Goal: Task Accomplishment & Management: Use online tool/utility

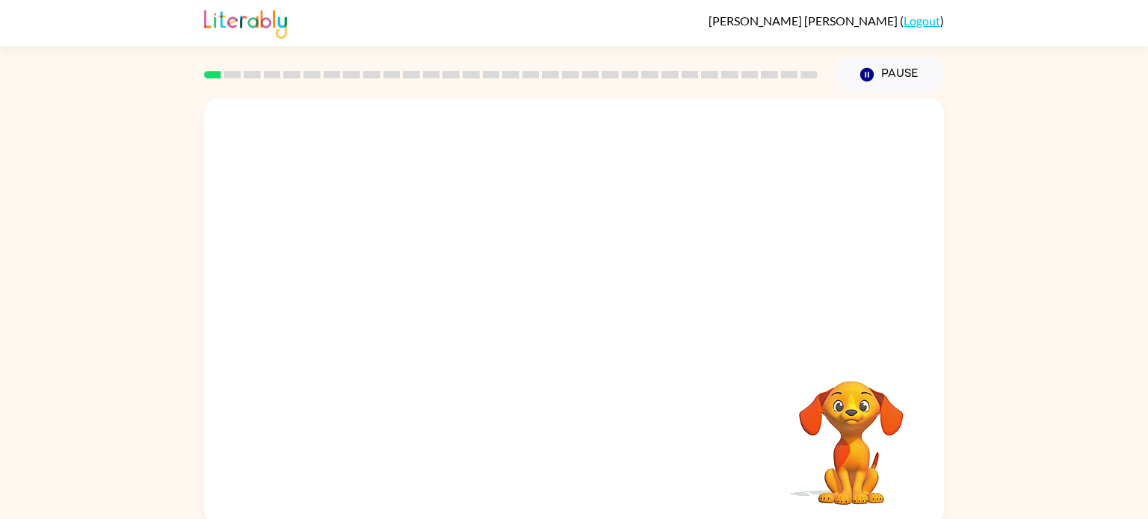
click at [531, 238] on video "Your browser must support playing .mp4 files to use Literably. Please try using…" at bounding box center [574, 224] width 740 height 251
click at [623, 267] on video "Your browser must support playing .mp4 files to use Literably. Please try using…" at bounding box center [574, 224] width 740 height 251
click at [657, 234] on video "Your browser must support playing .mp4 files to use Literably. Please try using…" at bounding box center [574, 224] width 740 height 251
click at [589, 328] on div at bounding box center [574, 319] width 96 height 55
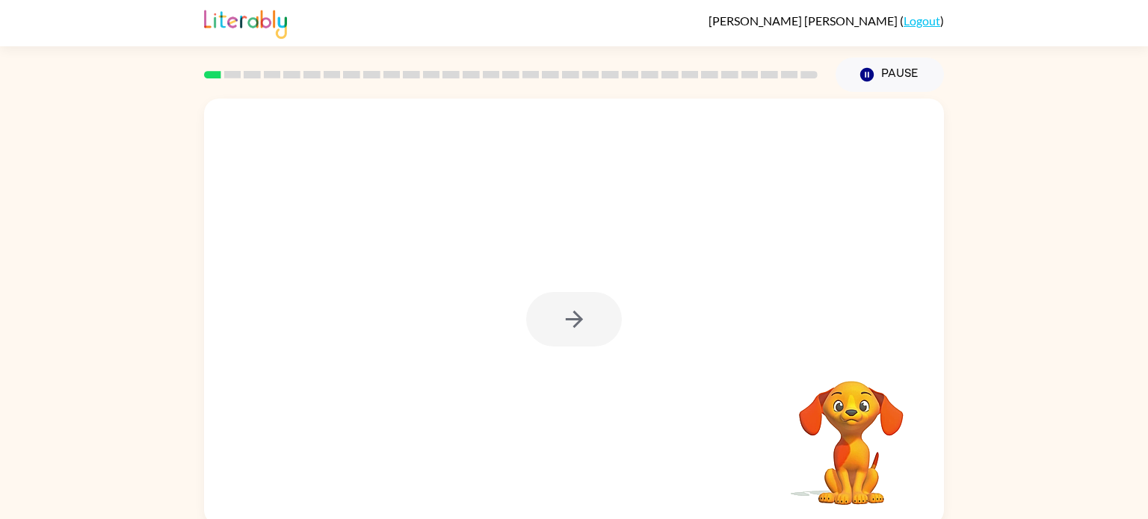
click at [589, 328] on div at bounding box center [574, 319] width 96 height 55
click at [592, 327] on div at bounding box center [574, 319] width 96 height 55
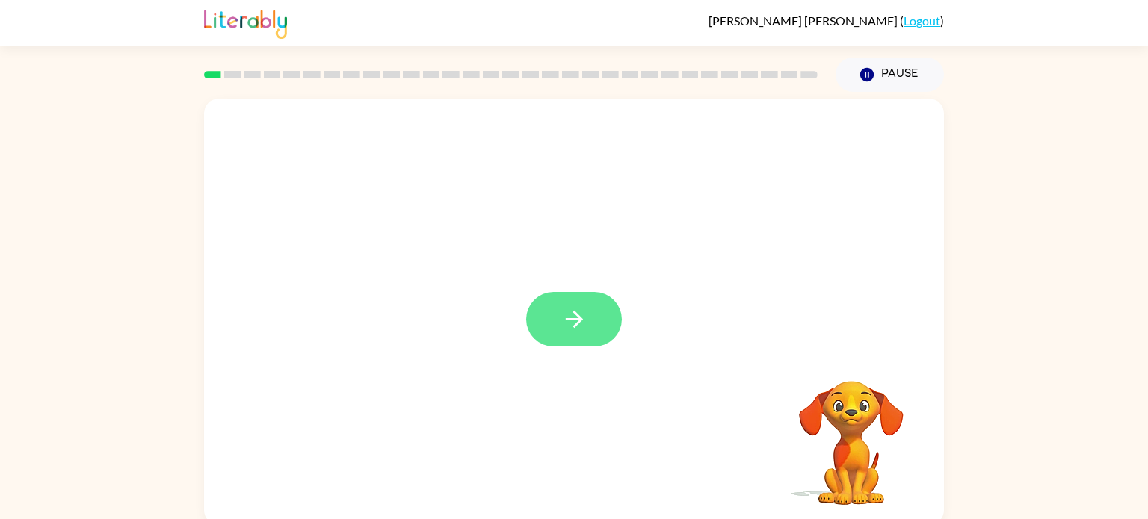
click at [588, 316] on button "button" at bounding box center [574, 319] width 96 height 55
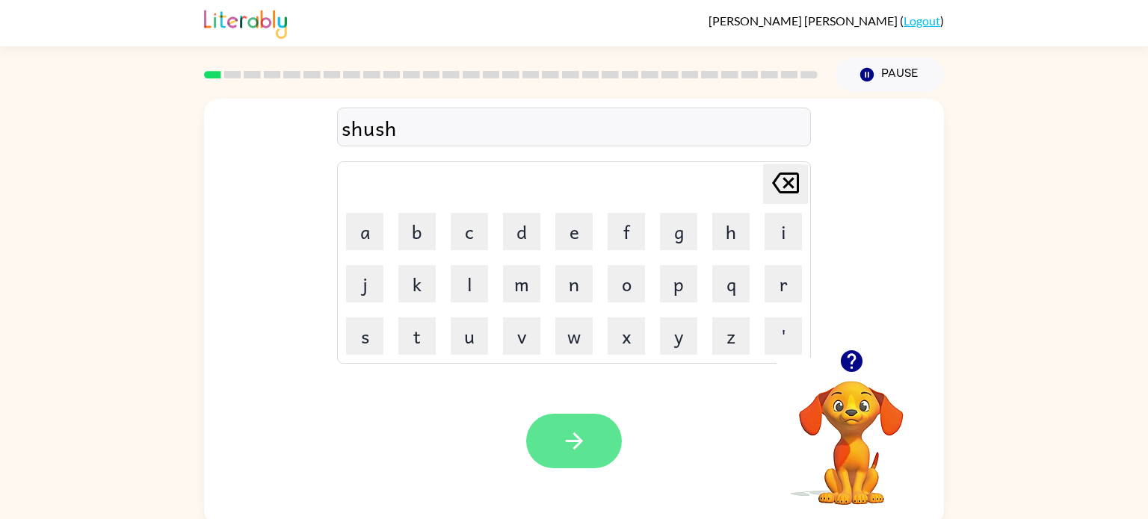
click at [569, 424] on button "button" at bounding box center [574, 441] width 96 height 55
click at [398, 135] on div "appearences" at bounding box center [574, 127] width 465 height 31
click at [587, 442] on button "button" at bounding box center [574, 441] width 96 height 55
click at [510, 129] on div "rea" at bounding box center [574, 127] width 465 height 31
click at [581, 437] on icon "button" at bounding box center [574, 441] width 26 height 26
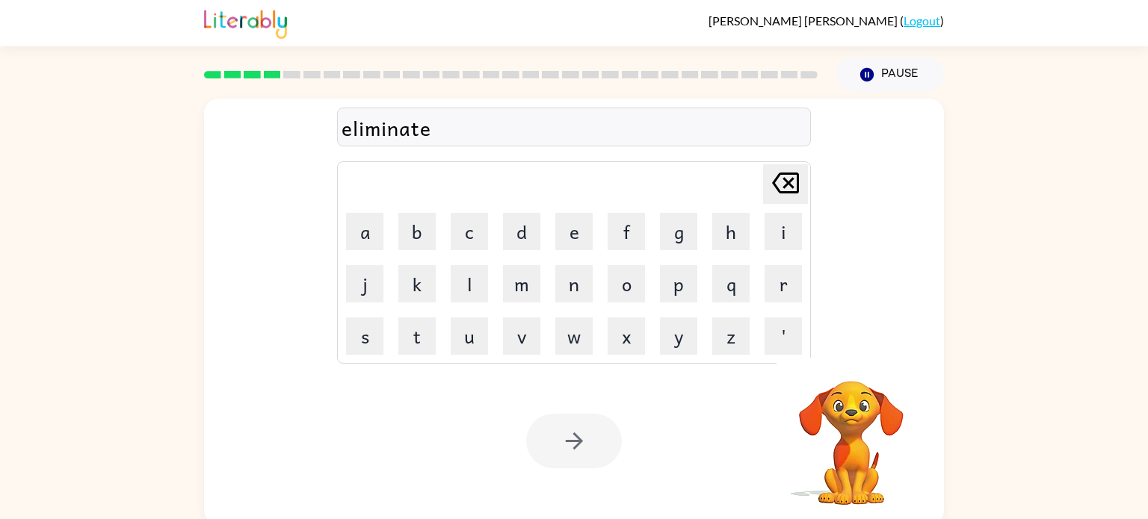
click at [561, 449] on div at bounding box center [574, 441] width 96 height 55
click at [561, 449] on icon "button" at bounding box center [574, 441] width 26 height 26
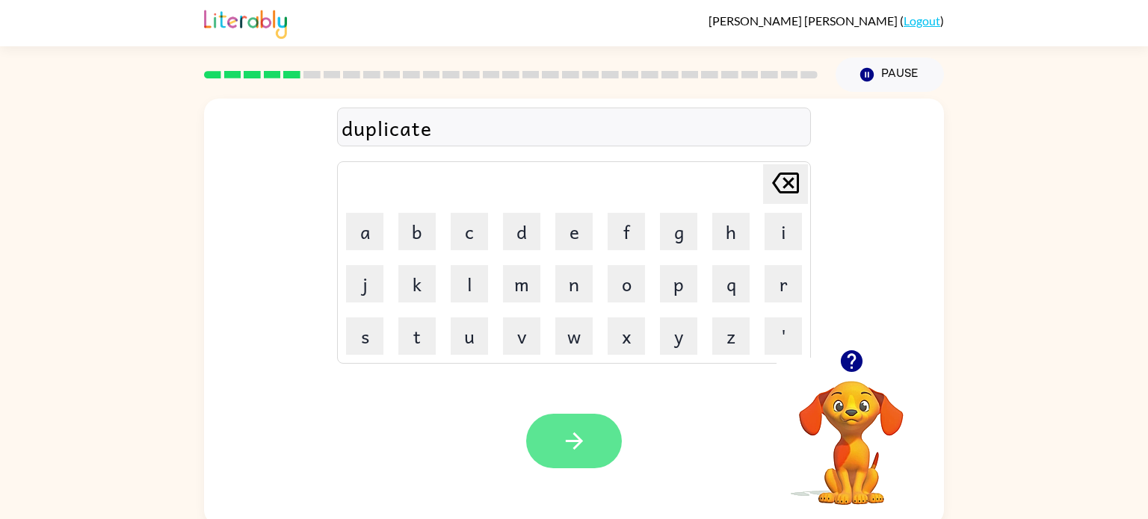
click at [557, 454] on button "button" at bounding box center [574, 441] width 96 height 55
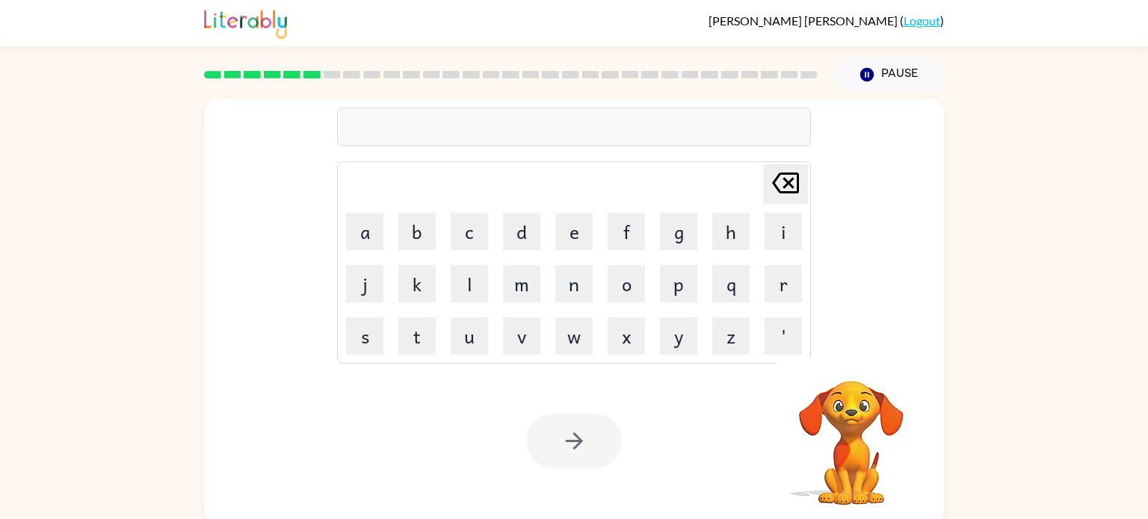
click at [632, 496] on div "Your browser must support playing .mp4 files to use Literably. Please try using…" at bounding box center [574, 441] width 740 height 168
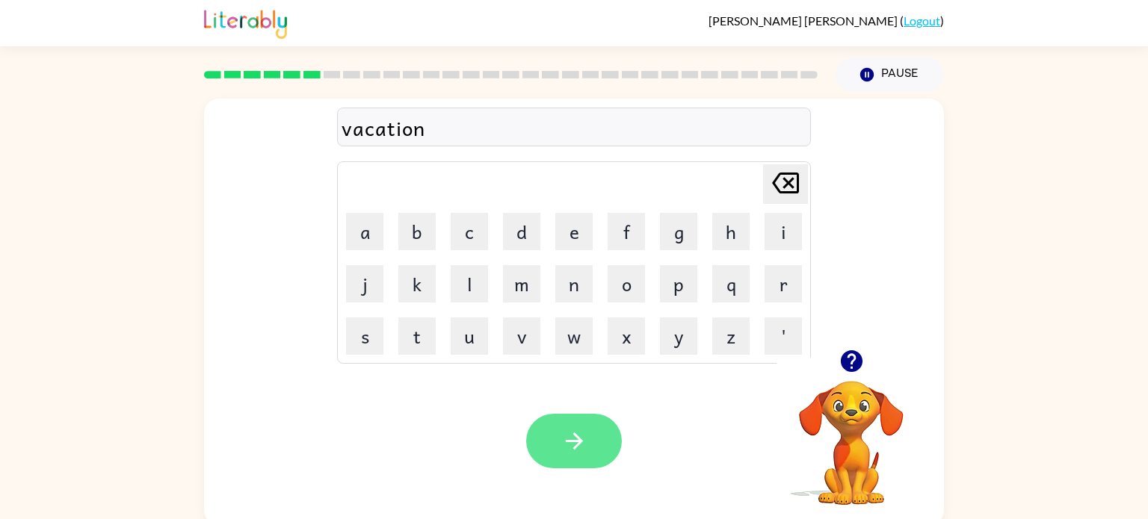
click at [570, 447] on icon "button" at bounding box center [574, 441] width 26 height 26
click at [582, 443] on icon "button" at bounding box center [574, 441] width 26 height 26
click at [589, 433] on button "button" at bounding box center [574, 441] width 96 height 55
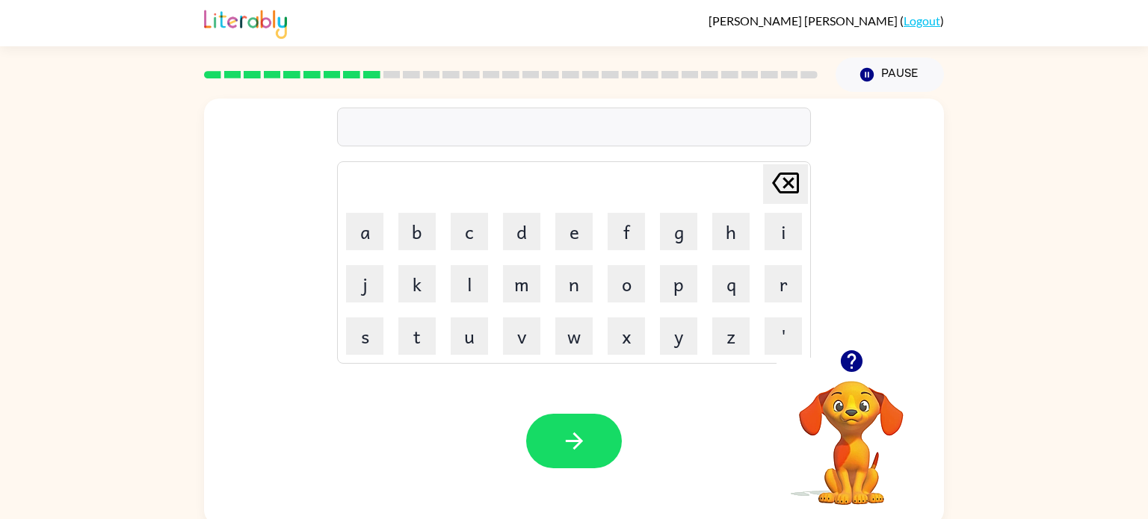
click at [851, 358] on icon "button" at bounding box center [851, 362] width 22 height 22
click at [848, 360] on icon "button" at bounding box center [851, 362] width 22 height 22
click at [851, 362] on icon "button" at bounding box center [852, 361] width 26 height 26
click at [575, 427] on button "button" at bounding box center [574, 441] width 96 height 55
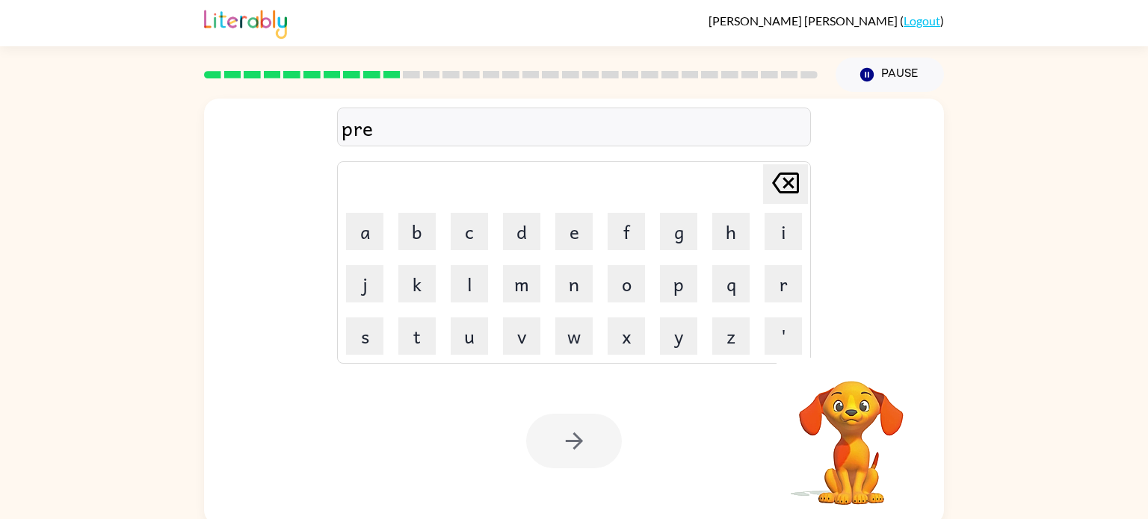
scroll to position [6, 0]
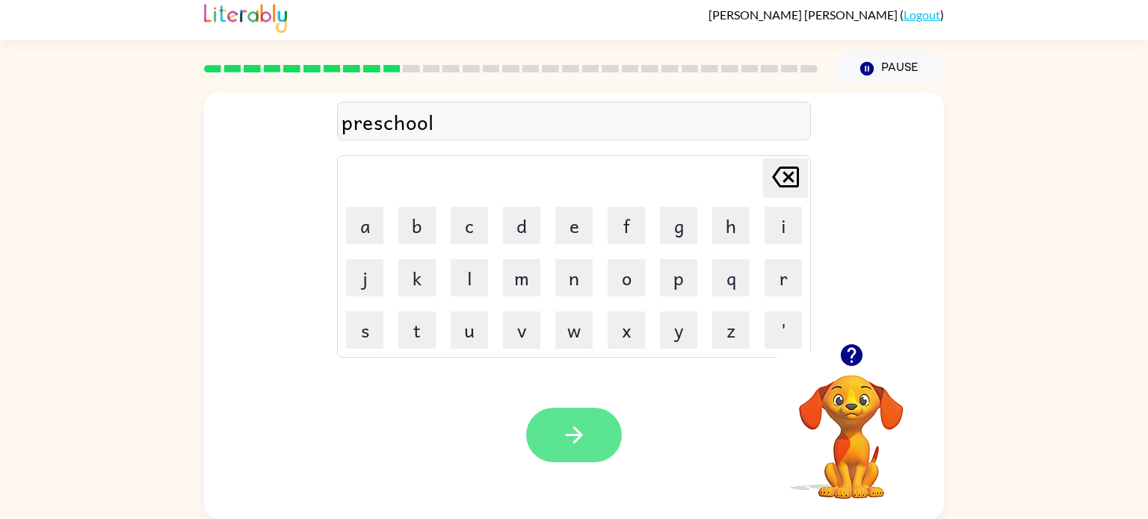
click at [585, 442] on icon "button" at bounding box center [574, 435] width 26 height 26
click at [565, 439] on icon "button" at bounding box center [574, 435] width 26 height 26
click at [564, 439] on icon "button" at bounding box center [574, 435] width 26 height 26
click at [577, 427] on icon "button" at bounding box center [574, 435] width 26 height 26
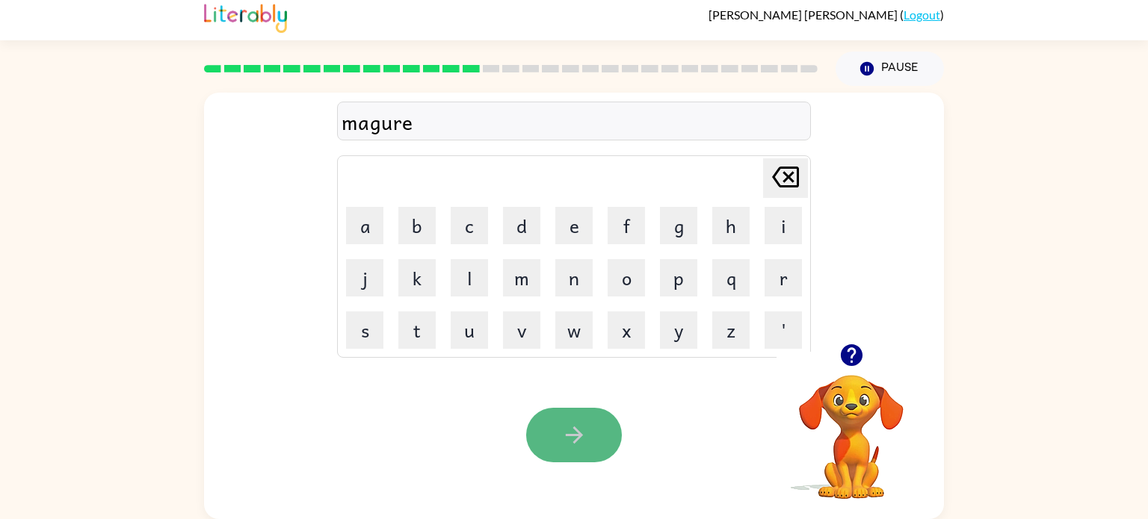
click at [552, 430] on button "button" at bounding box center [574, 435] width 96 height 55
click at [558, 432] on button "button" at bounding box center [574, 435] width 96 height 55
click at [584, 430] on icon "button" at bounding box center [574, 435] width 26 height 26
click at [565, 426] on icon "button" at bounding box center [574, 435] width 26 height 26
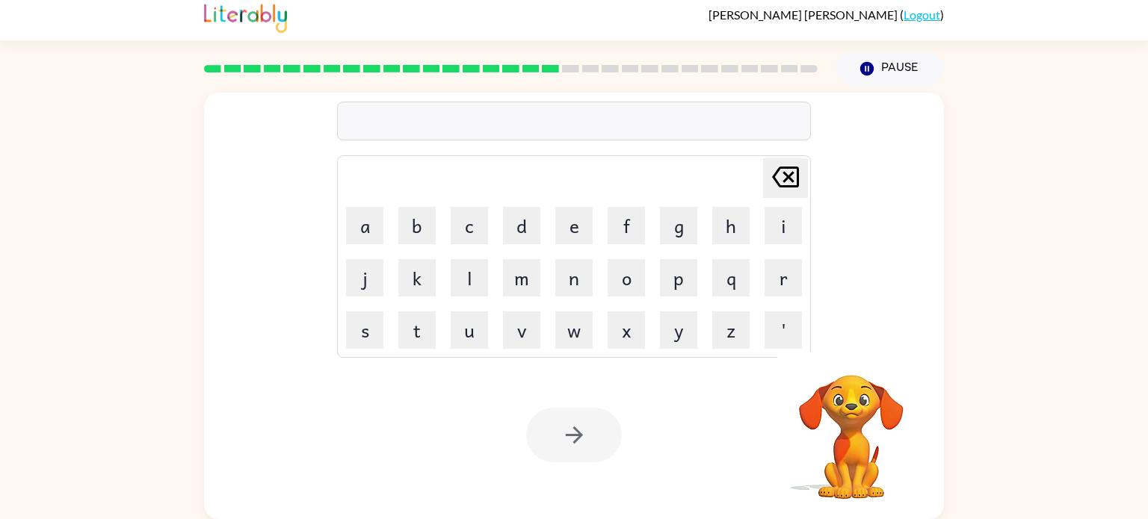
click at [565, 426] on div at bounding box center [574, 435] width 96 height 55
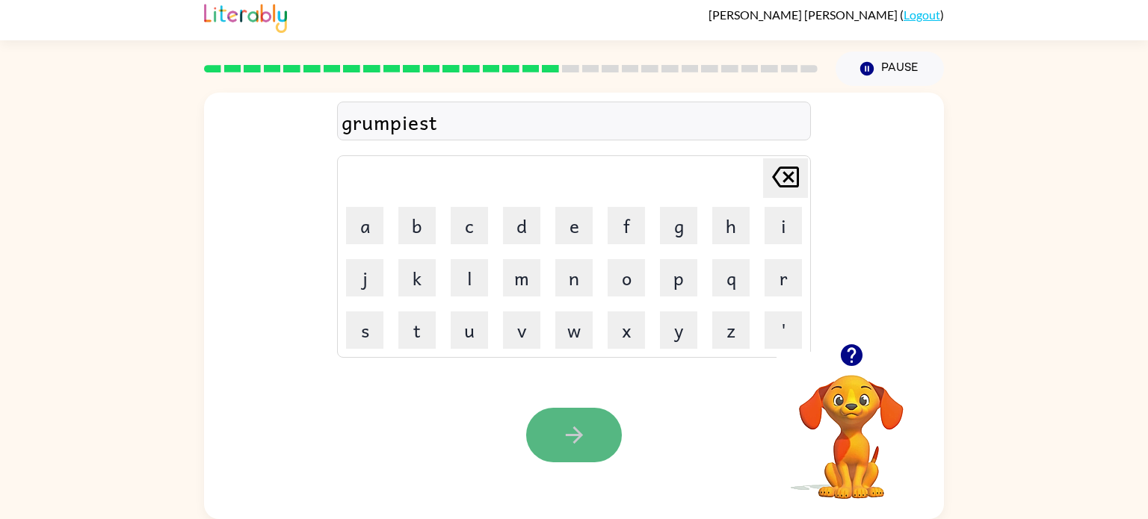
click at [559, 437] on button "button" at bounding box center [574, 435] width 96 height 55
click at [576, 430] on icon "button" at bounding box center [573, 435] width 17 height 17
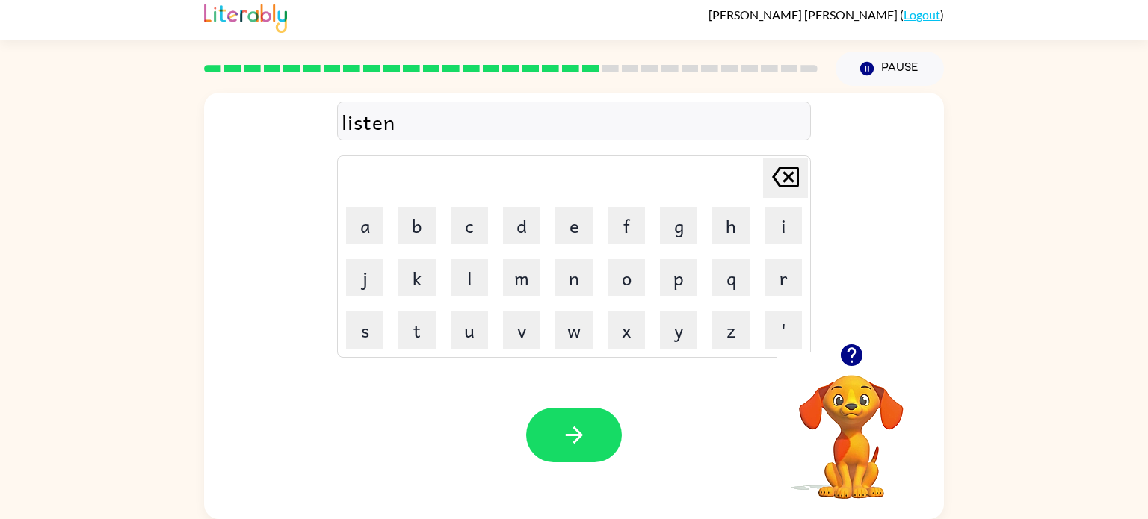
click at [853, 345] on icon "button" at bounding box center [851, 356] width 22 height 22
click at [574, 422] on icon "button" at bounding box center [574, 435] width 26 height 26
click at [566, 443] on icon "button" at bounding box center [574, 435] width 26 height 26
click at [576, 428] on icon "button" at bounding box center [573, 435] width 17 height 17
click at [544, 434] on button "button" at bounding box center [574, 435] width 96 height 55
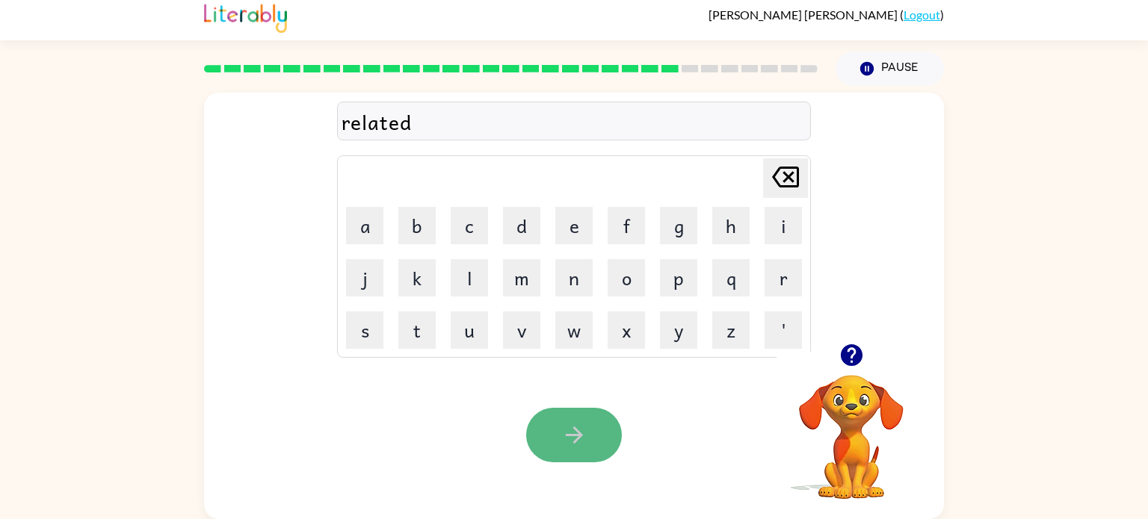
click at [598, 429] on button "button" at bounding box center [574, 435] width 96 height 55
click at [587, 436] on icon "button" at bounding box center [574, 435] width 26 height 26
click at [585, 439] on icon "button" at bounding box center [574, 435] width 26 height 26
click at [572, 452] on button "button" at bounding box center [574, 435] width 96 height 55
click at [587, 416] on button "button" at bounding box center [574, 435] width 96 height 55
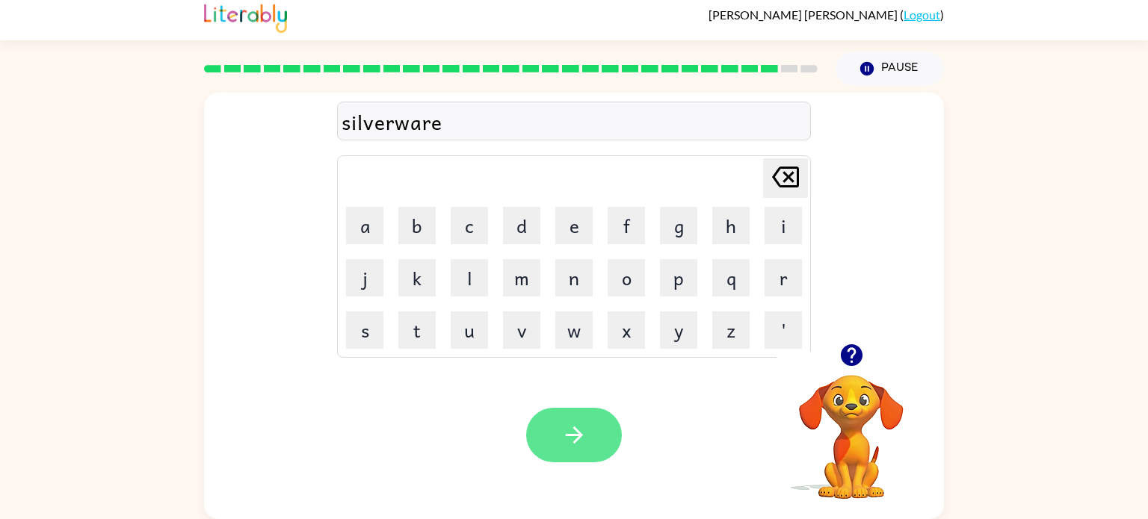
click at [598, 427] on button "button" at bounding box center [574, 435] width 96 height 55
click at [567, 433] on icon "button" at bounding box center [573, 435] width 17 height 17
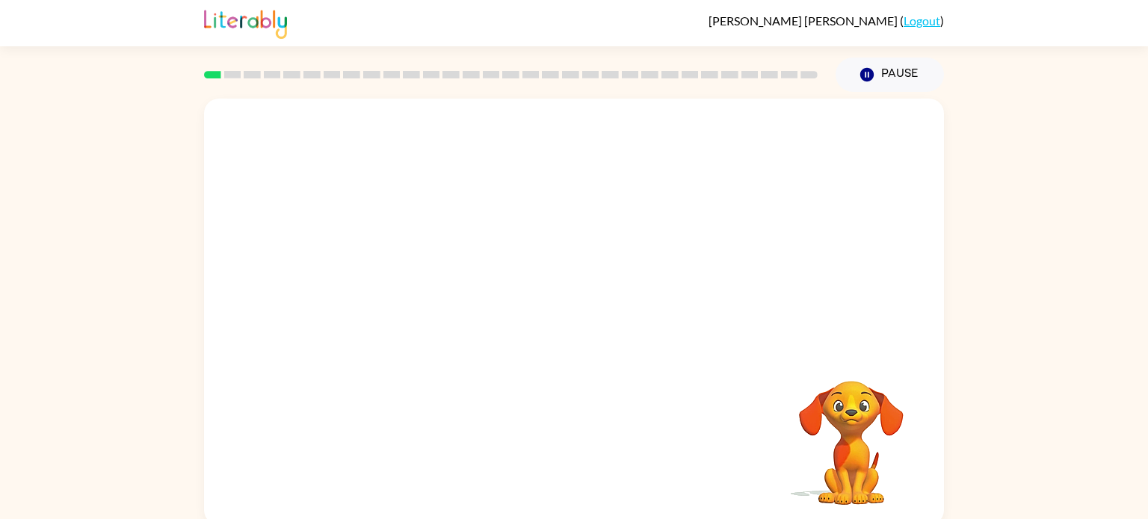
click at [397, 288] on video "Your browser must support playing .mp4 files to use Literably. Please try using…" at bounding box center [574, 224] width 740 height 251
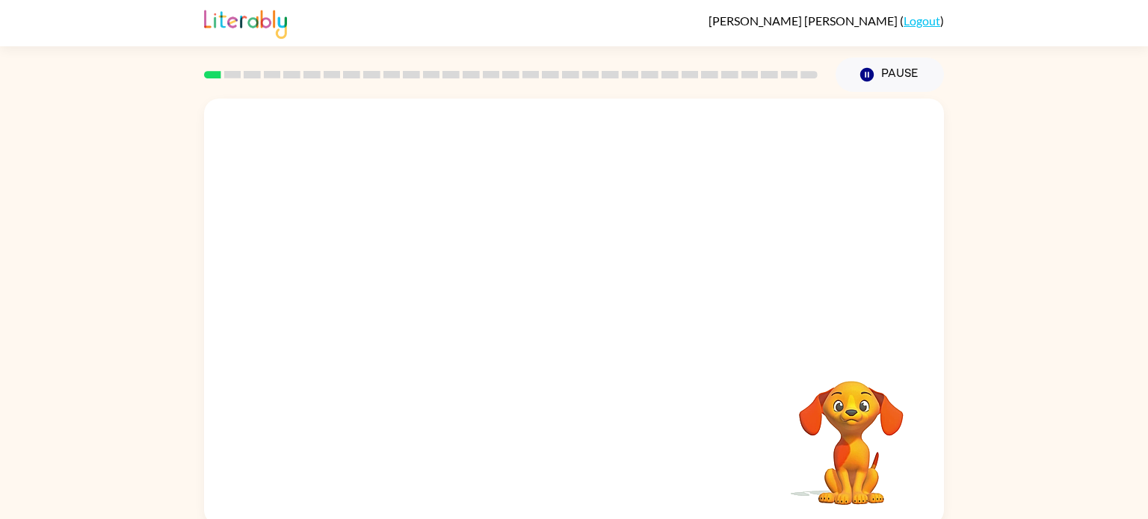
click at [397, 288] on video "Your browser must support playing .mp4 files to use Literably. Please try using…" at bounding box center [574, 224] width 740 height 251
click at [407, 256] on video "Your browser must support playing .mp4 files to use Literably. Please try using…" at bounding box center [574, 224] width 740 height 251
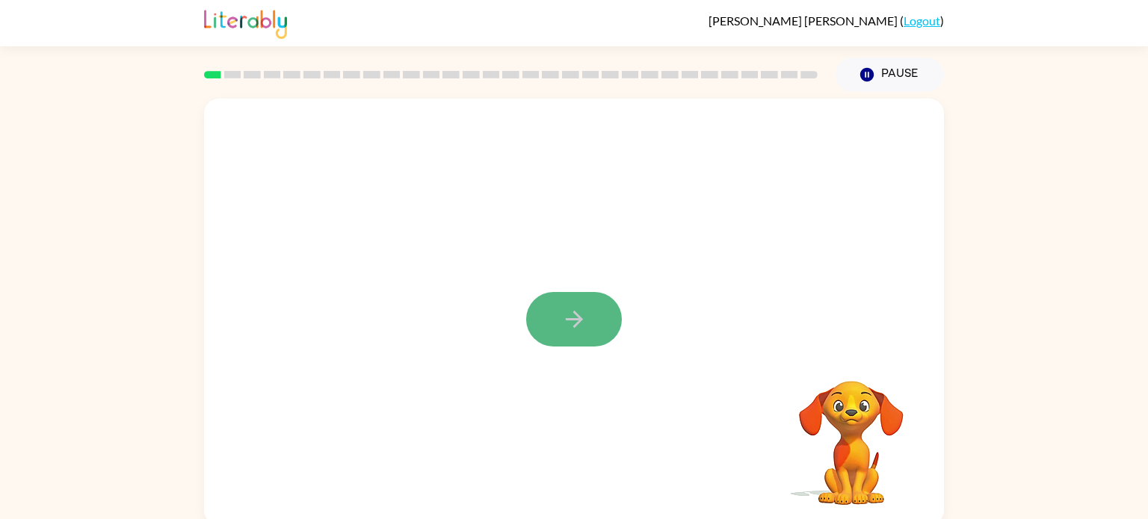
click at [568, 331] on icon "button" at bounding box center [574, 319] width 26 height 26
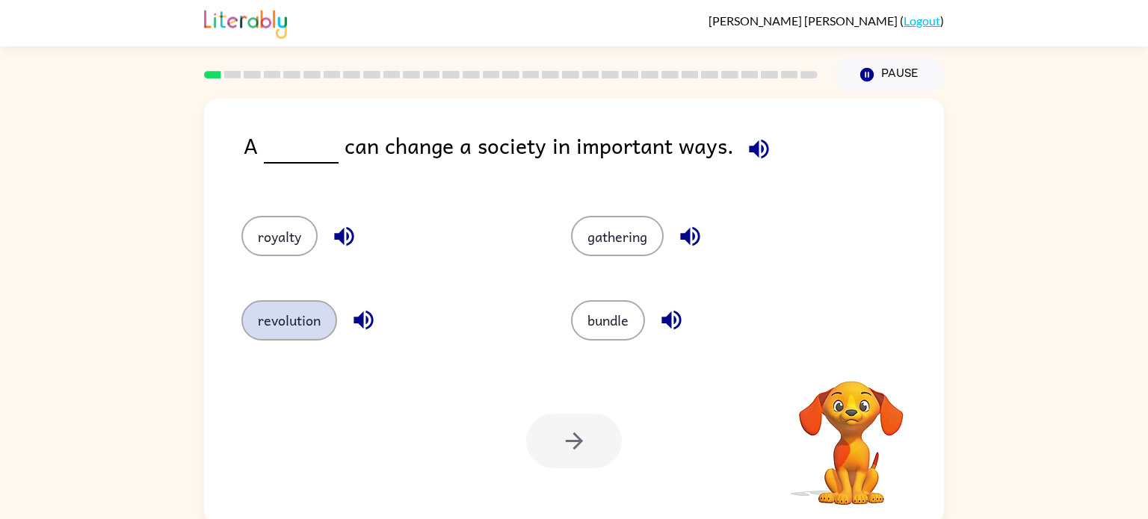
click at [293, 320] on button "revolution" at bounding box center [289, 320] width 96 height 40
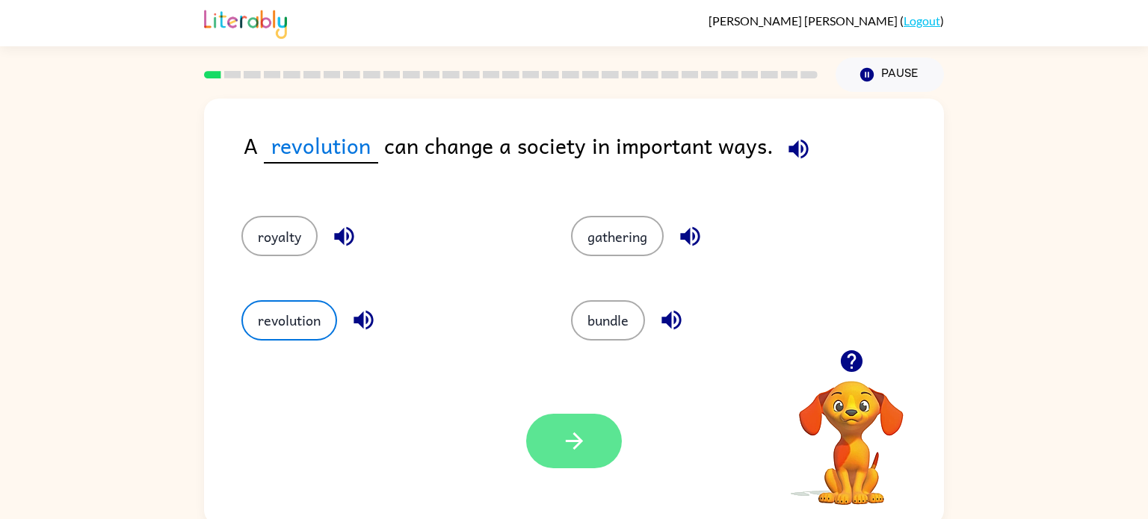
click at [591, 434] on button "button" at bounding box center [574, 441] width 96 height 55
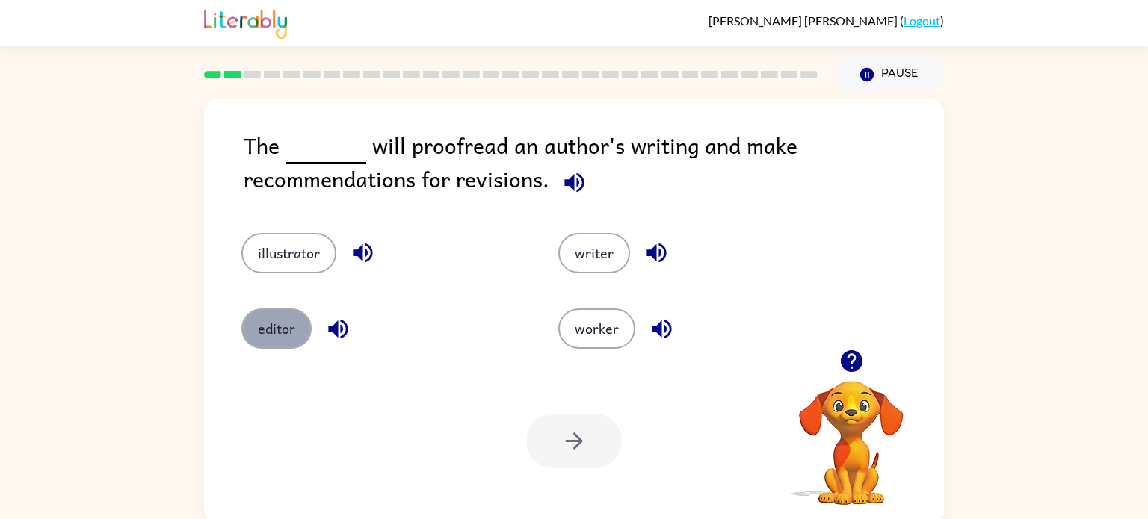
click at [268, 328] on button "editor" at bounding box center [276, 329] width 70 height 40
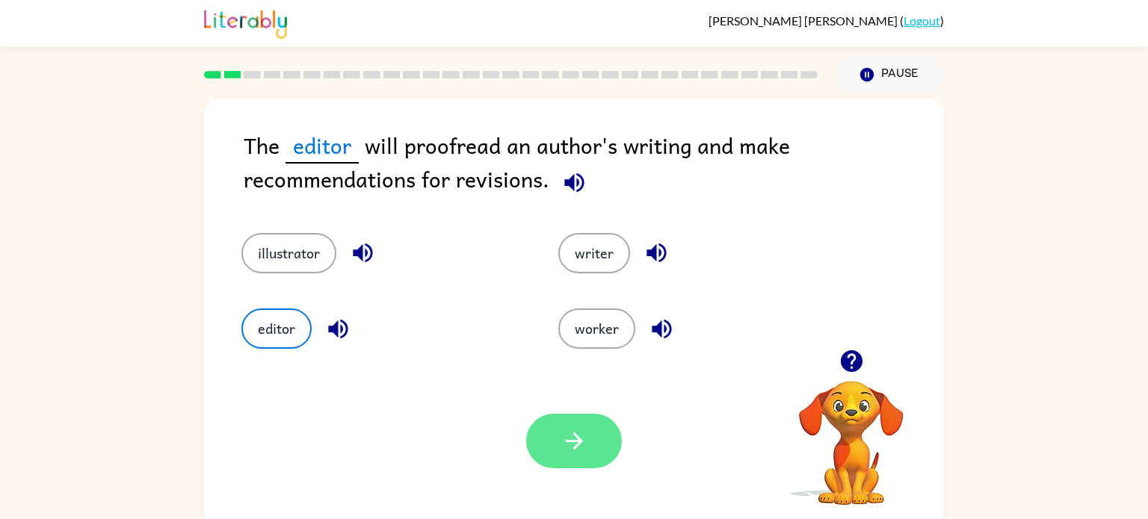
click at [567, 450] on icon "button" at bounding box center [574, 441] width 26 height 26
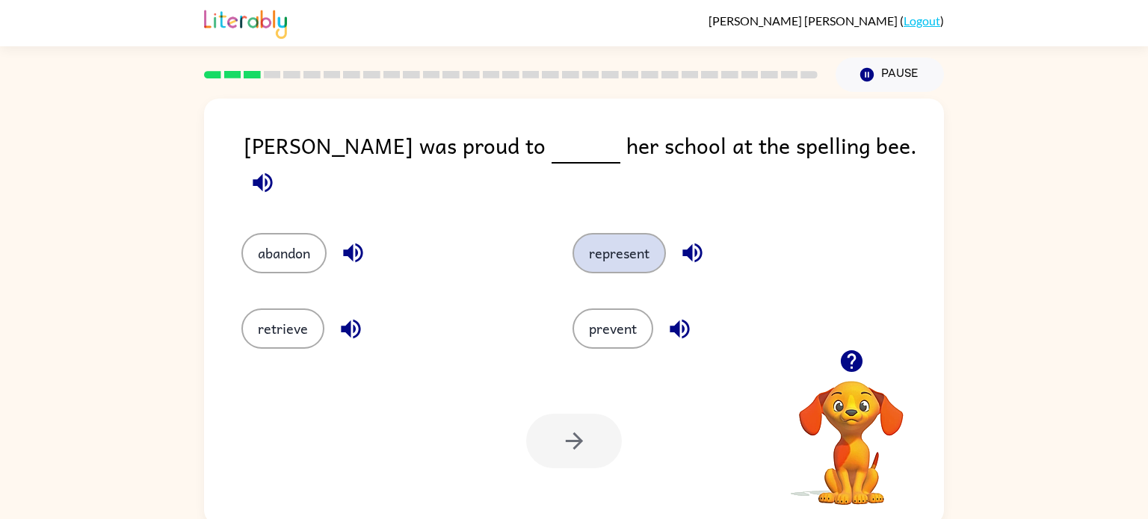
click at [620, 234] on button "represent" at bounding box center [618, 253] width 93 height 40
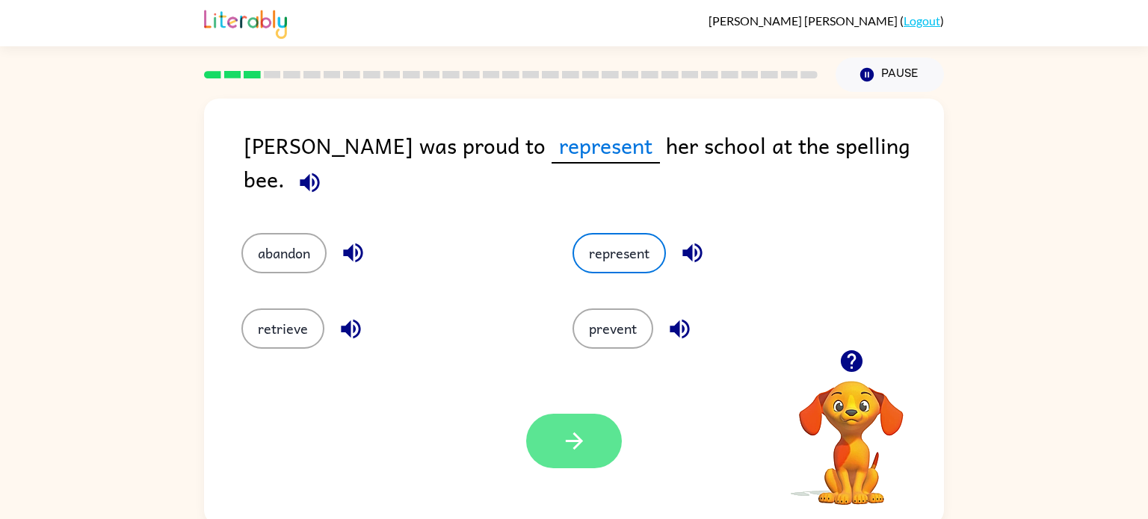
click at [572, 446] on icon "button" at bounding box center [574, 441] width 26 height 26
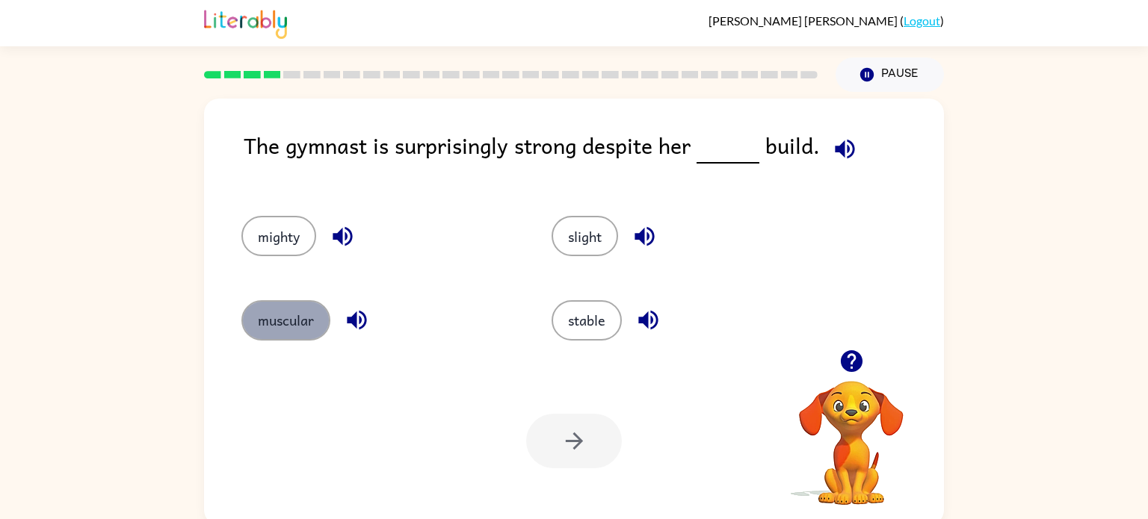
click at [285, 321] on button "muscular" at bounding box center [285, 320] width 89 height 40
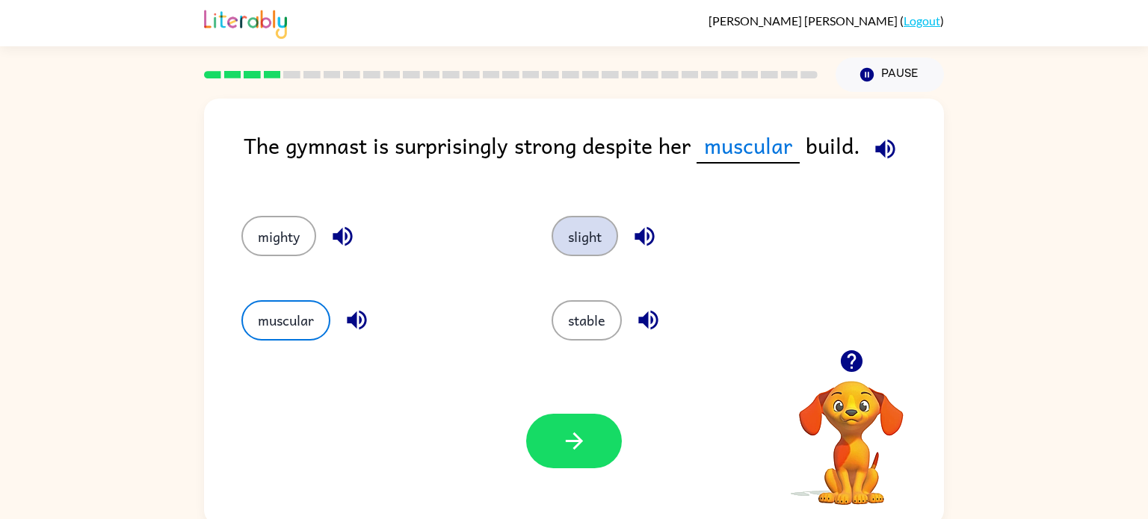
click at [575, 231] on button "slight" at bounding box center [585, 236] width 67 height 40
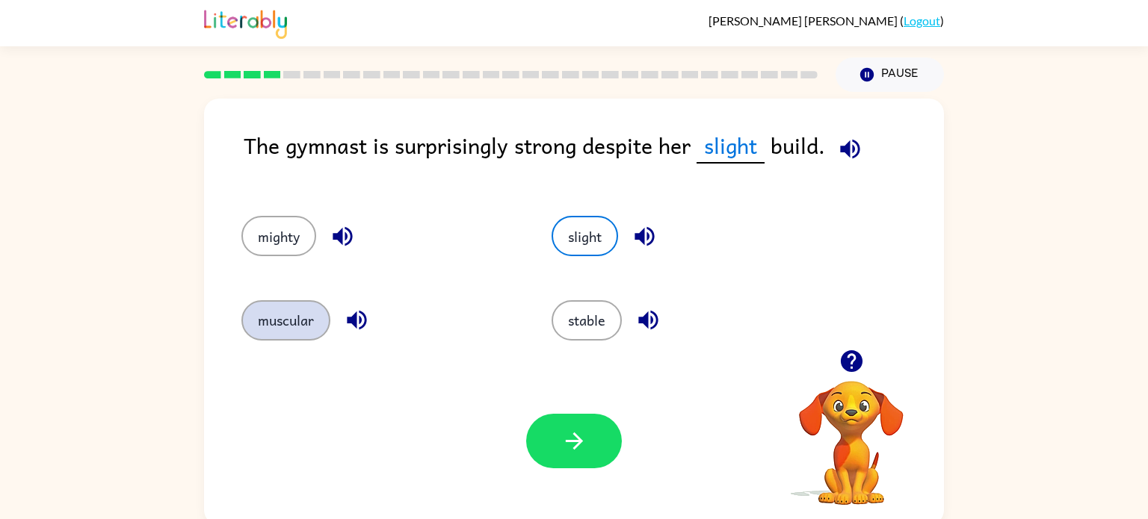
click at [296, 322] on button "muscular" at bounding box center [285, 320] width 89 height 40
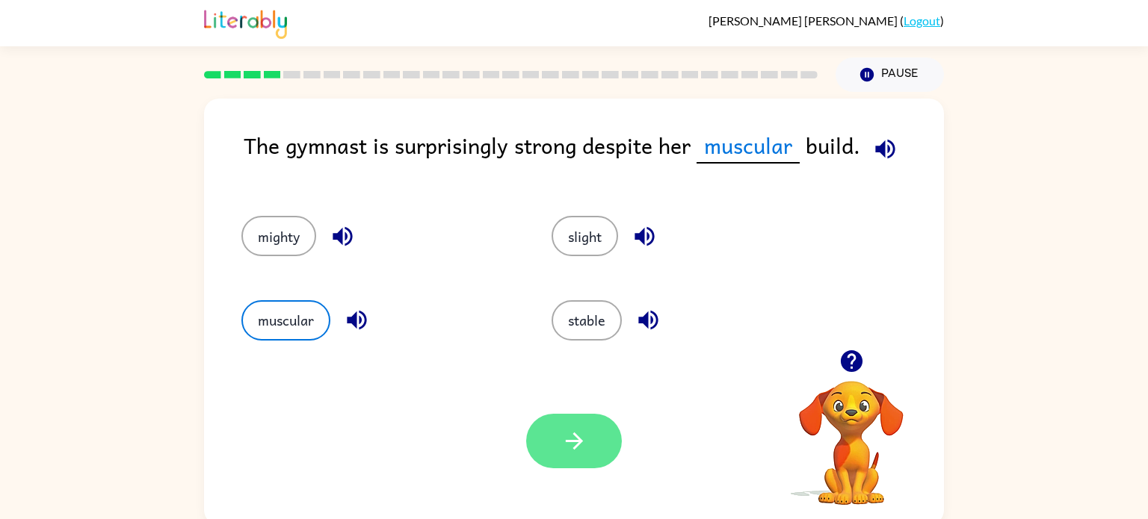
click at [597, 450] on button "button" at bounding box center [574, 441] width 96 height 55
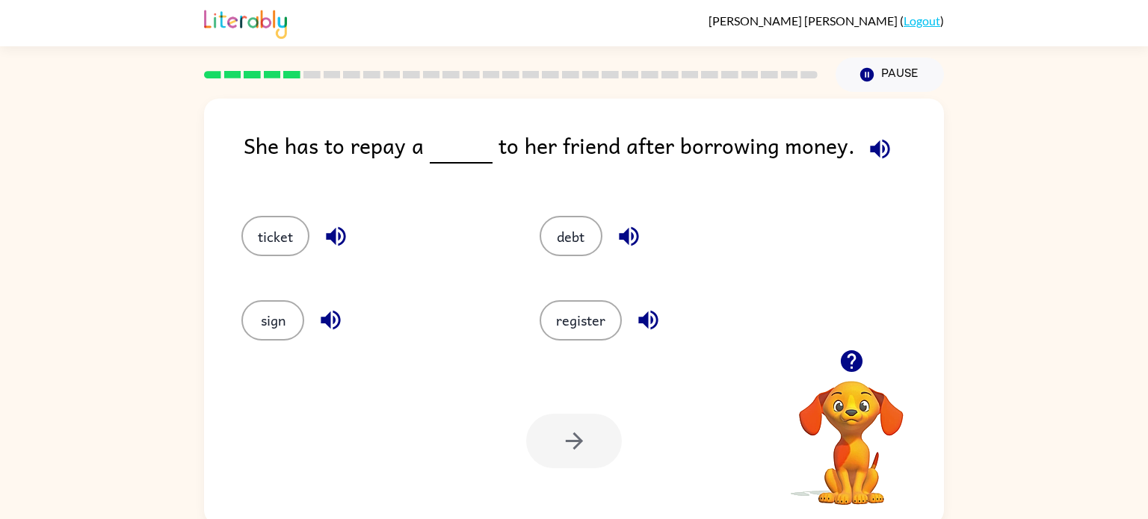
click at [253, 271] on div "ticket" at bounding box center [362, 230] width 298 height 84
click at [287, 248] on button "ticket" at bounding box center [275, 236] width 68 height 40
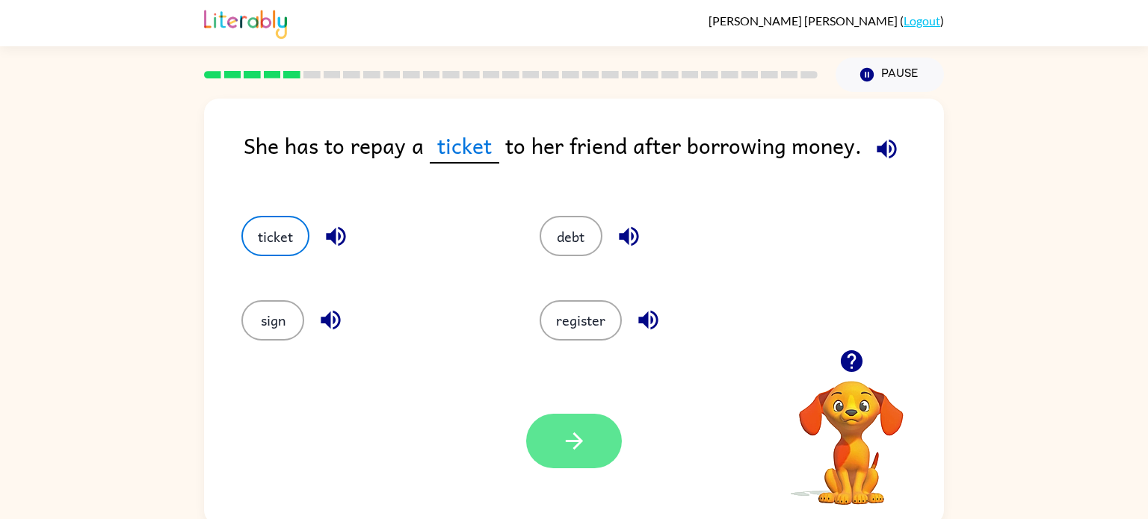
click at [604, 456] on button "button" at bounding box center [574, 441] width 96 height 55
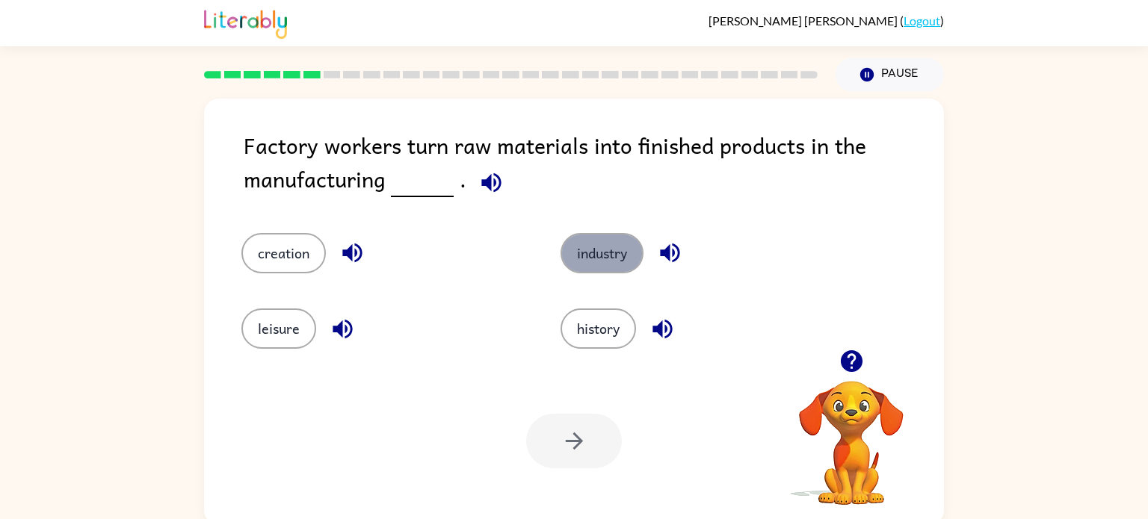
click at [598, 259] on button "industry" at bounding box center [602, 253] width 83 height 40
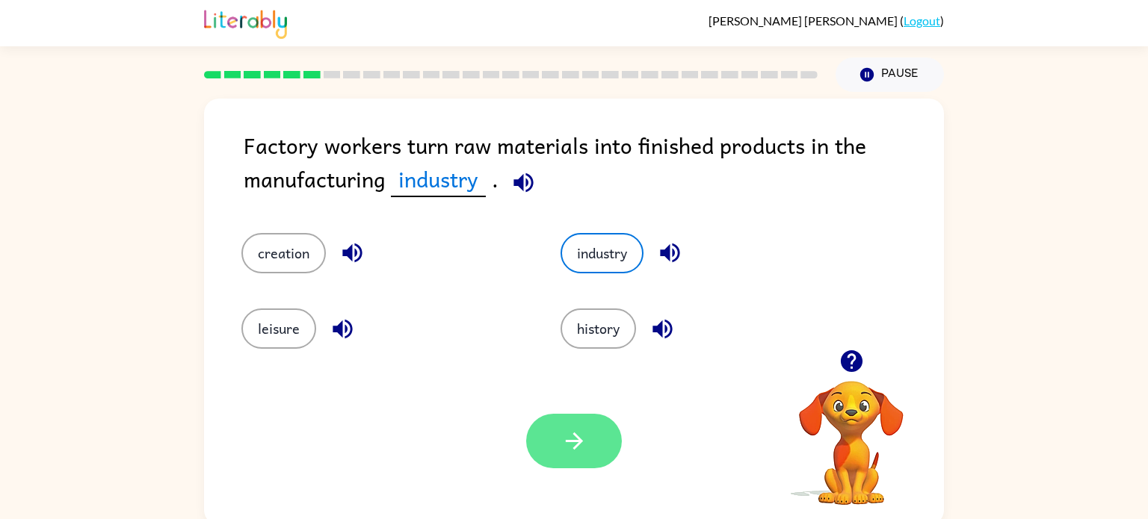
click at [567, 439] on icon "button" at bounding box center [574, 441] width 26 height 26
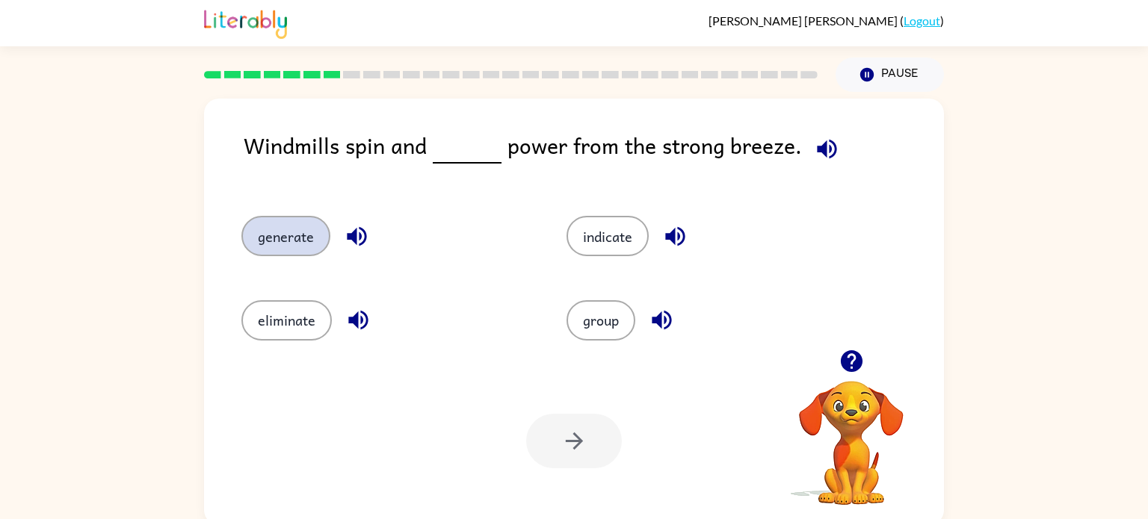
click at [285, 243] on button "generate" at bounding box center [285, 236] width 89 height 40
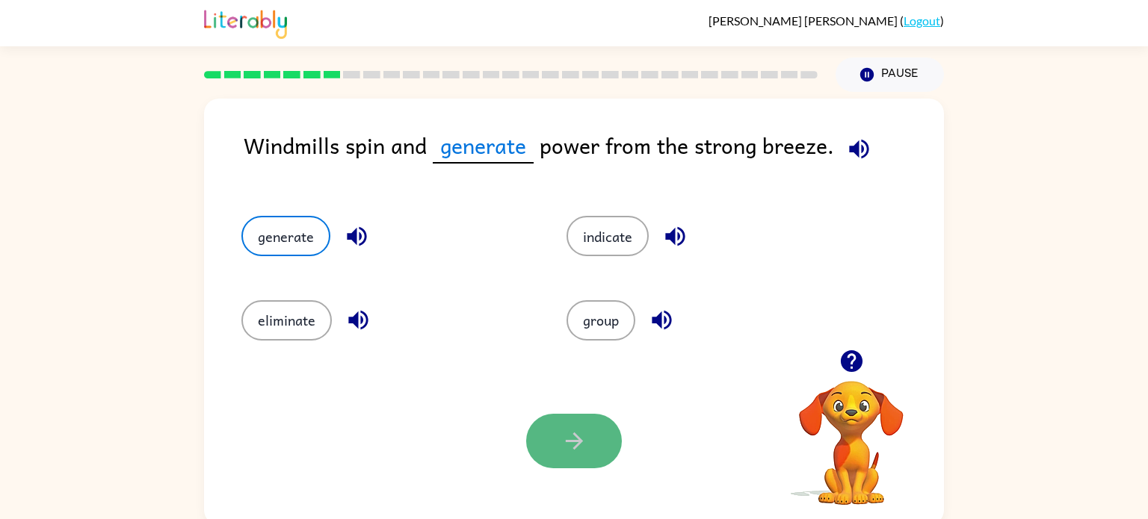
click at [575, 450] on icon "button" at bounding box center [574, 441] width 26 height 26
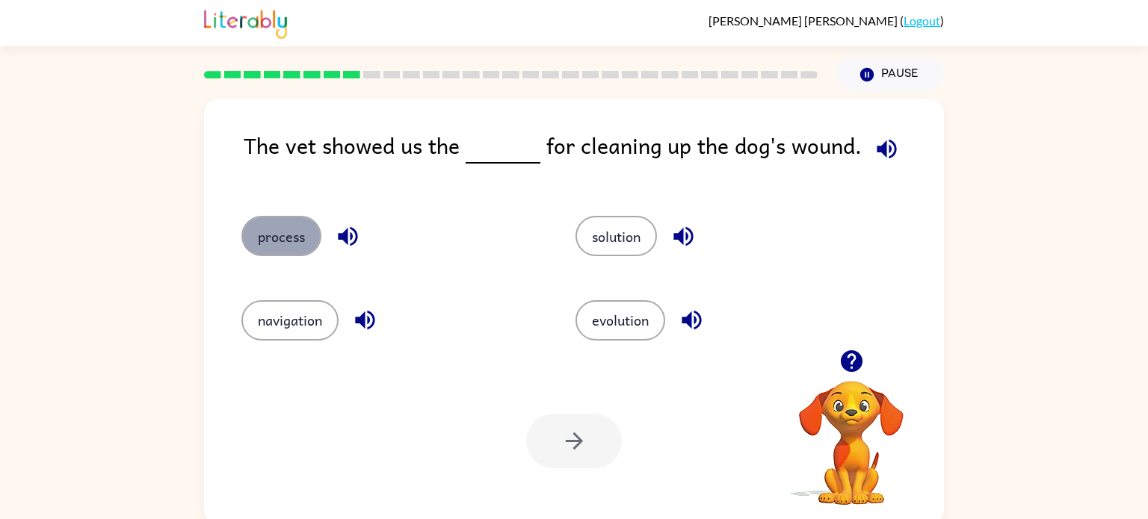
click at [294, 232] on button "process" at bounding box center [281, 236] width 80 height 40
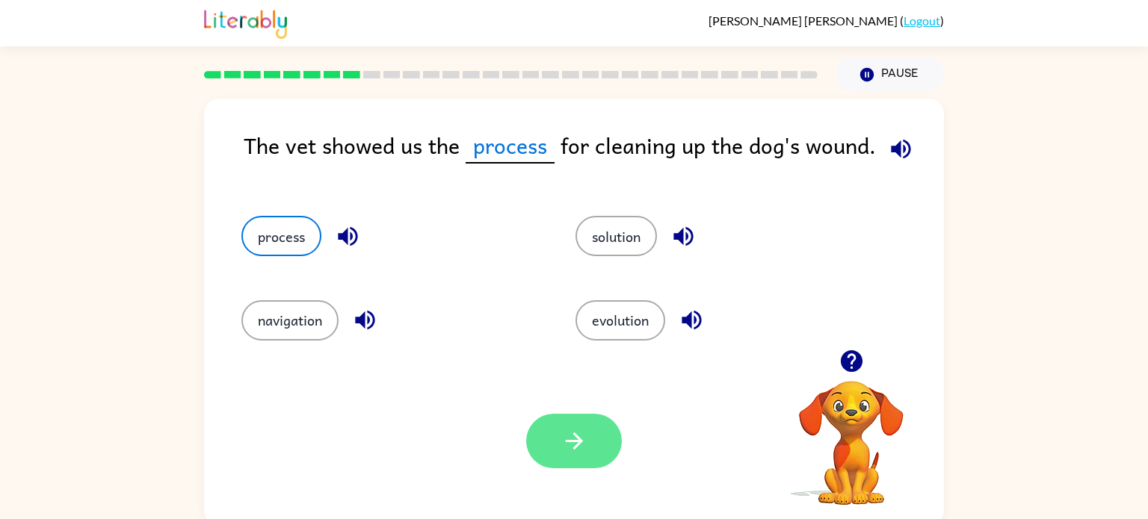
click at [576, 444] on icon "button" at bounding box center [574, 441] width 26 height 26
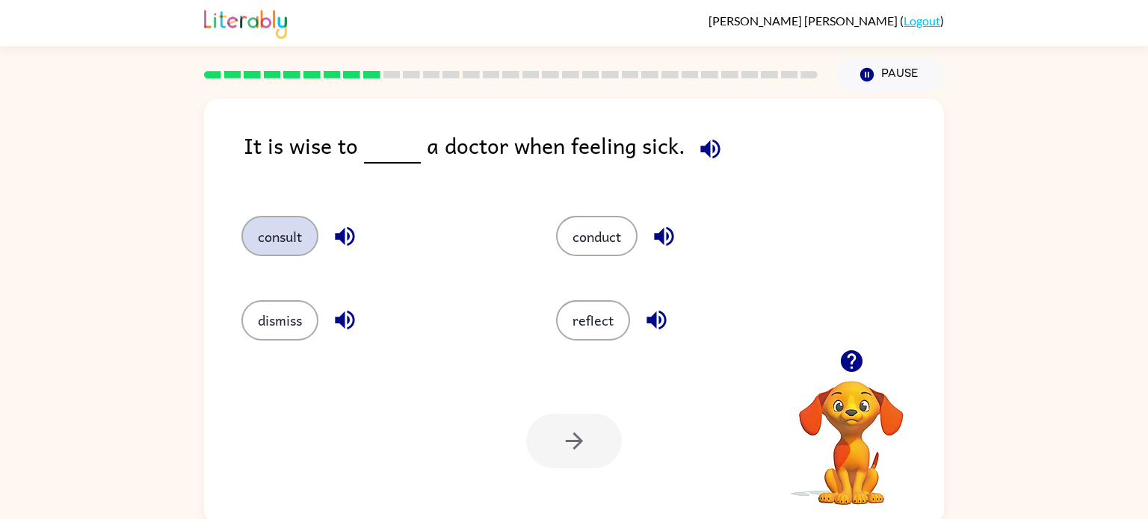
click at [257, 238] on button "consult" at bounding box center [279, 236] width 77 height 40
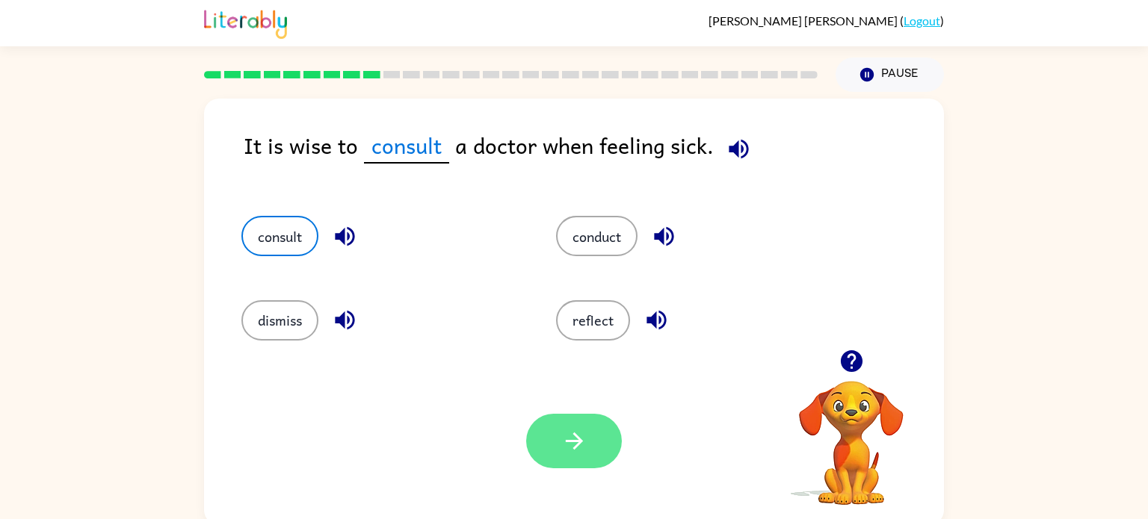
click at [567, 436] on icon "button" at bounding box center [574, 441] width 26 height 26
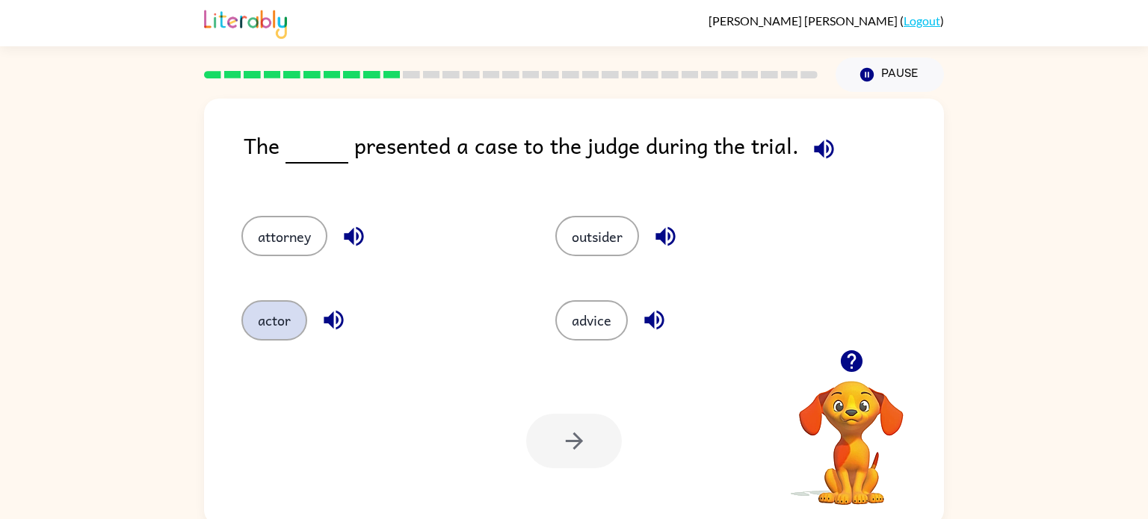
click at [283, 316] on button "actor" at bounding box center [274, 320] width 66 height 40
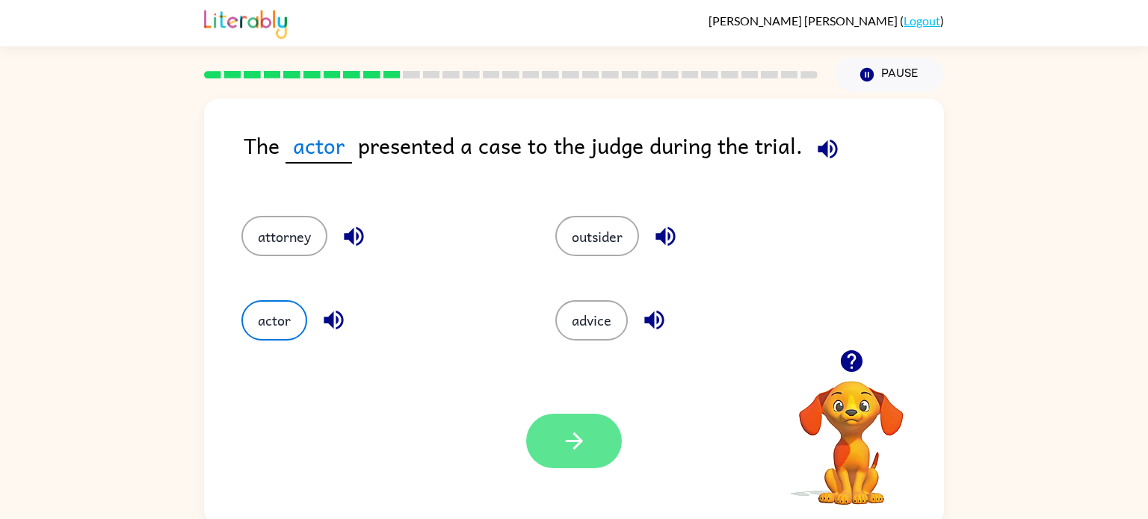
click at [602, 446] on button "button" at bounding box center [574, 441] width 96 height 55
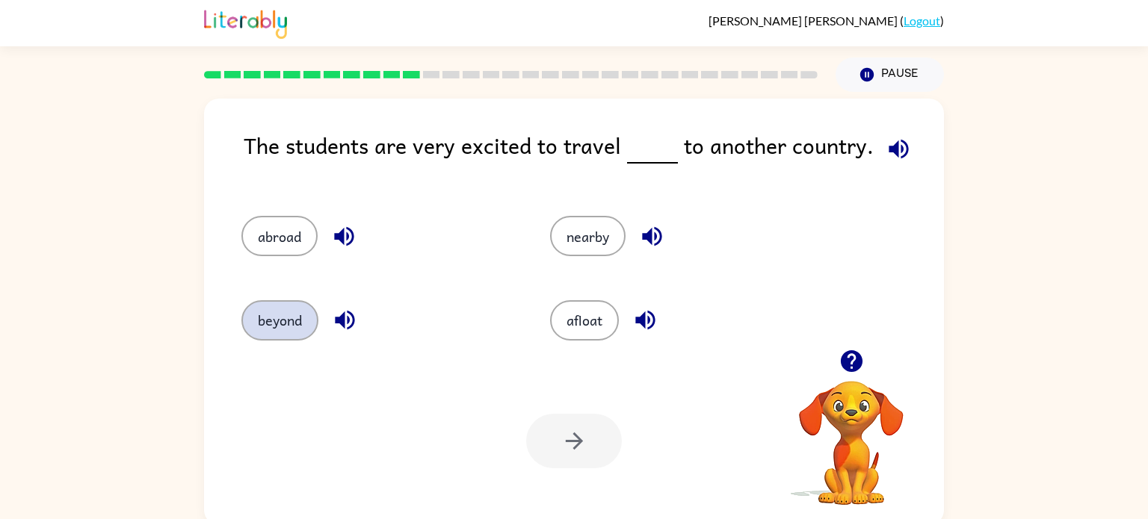
click at [277, 313] on button "beyond" at bounding box center [279, 320] width 77 height 40
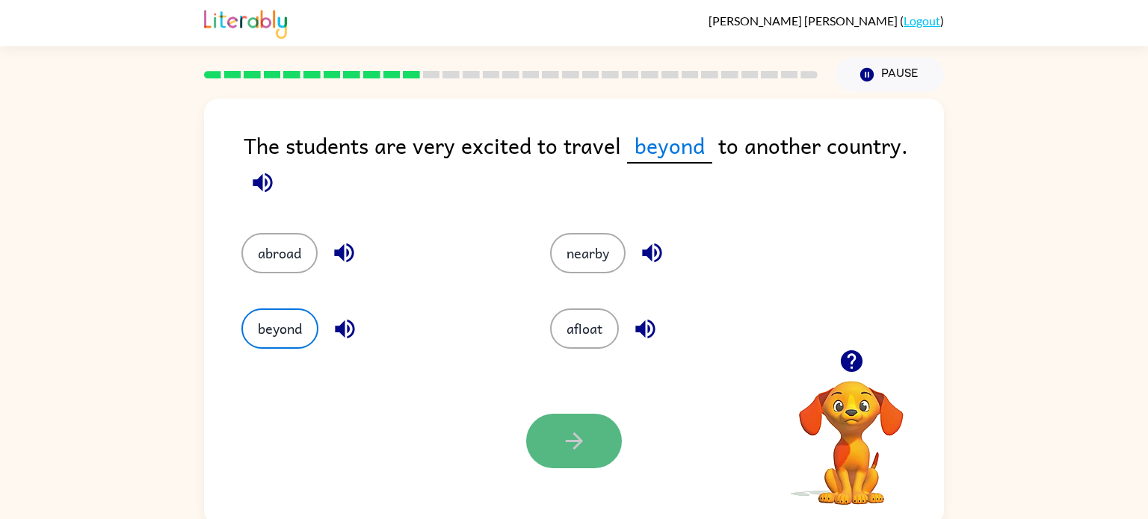
click at [540, 436] on button "button" at bounding box center [574, 441] width 96 height 55
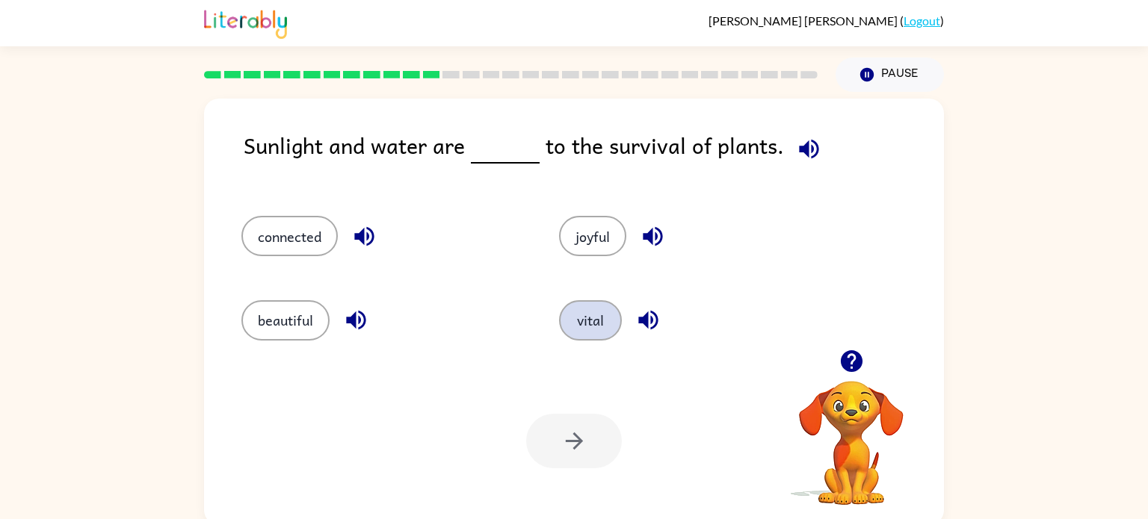
click at [584, 316] on button "vital" at bounding box center [590, 320] width 63 height 40
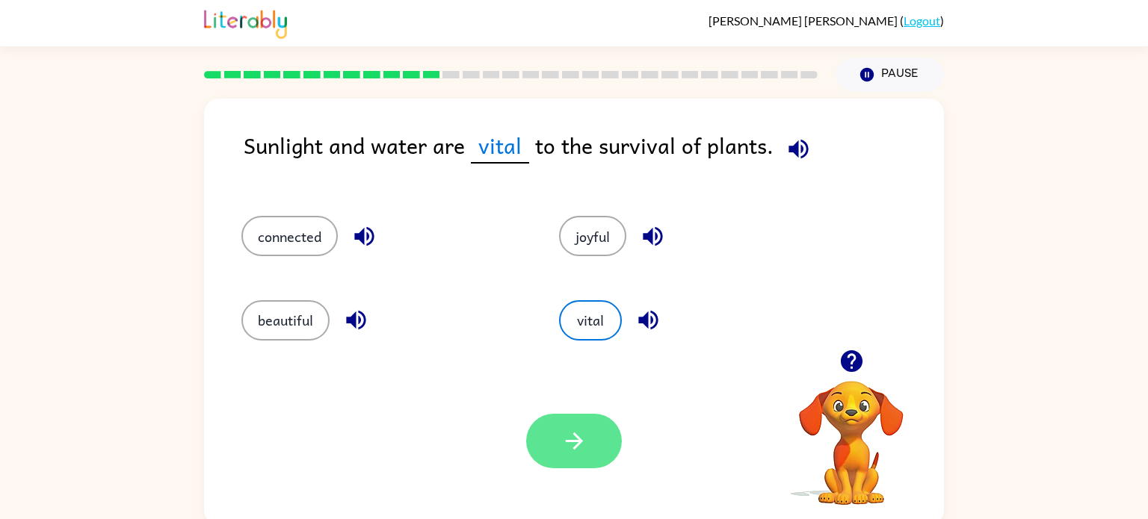
click at [538, 449] on button "button" at bounding box center [574, 441] width 96 height 55
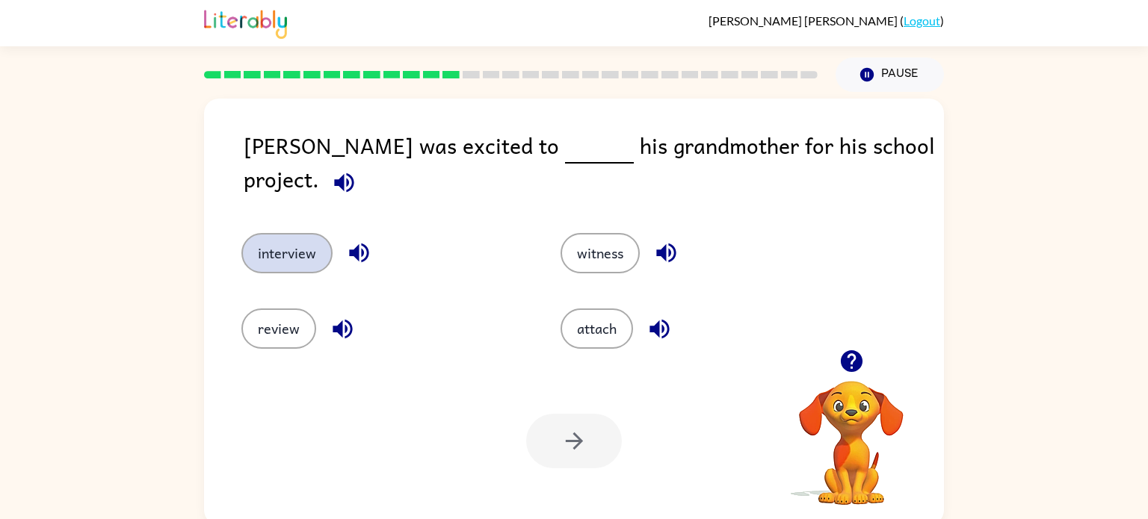
click at [304, 238] on button "interview" at bounding box center [286, 253] width 91 height 40
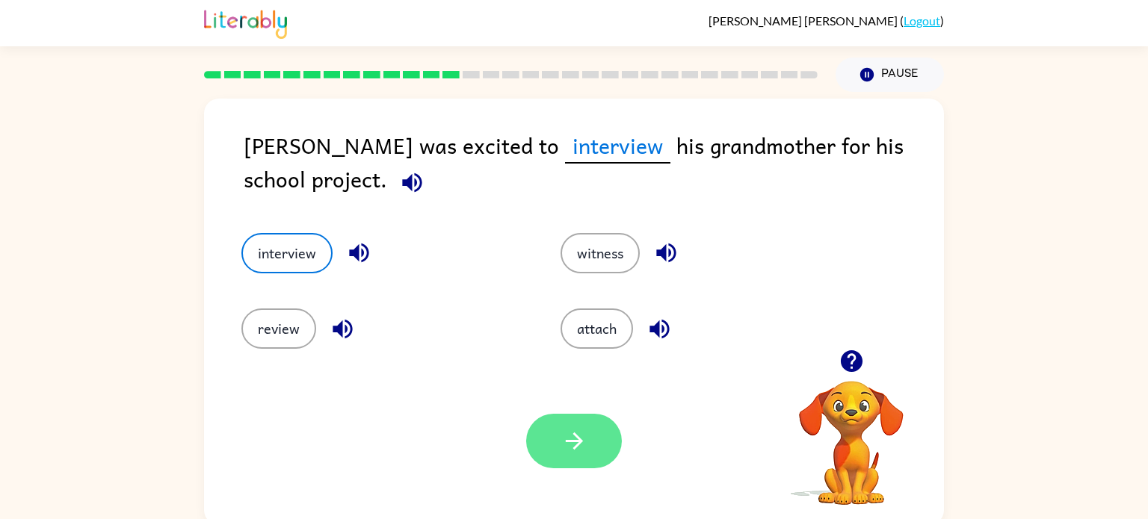
click at [562, 440] on icon "button" at bounding box center [574, 441] width 26 height 26
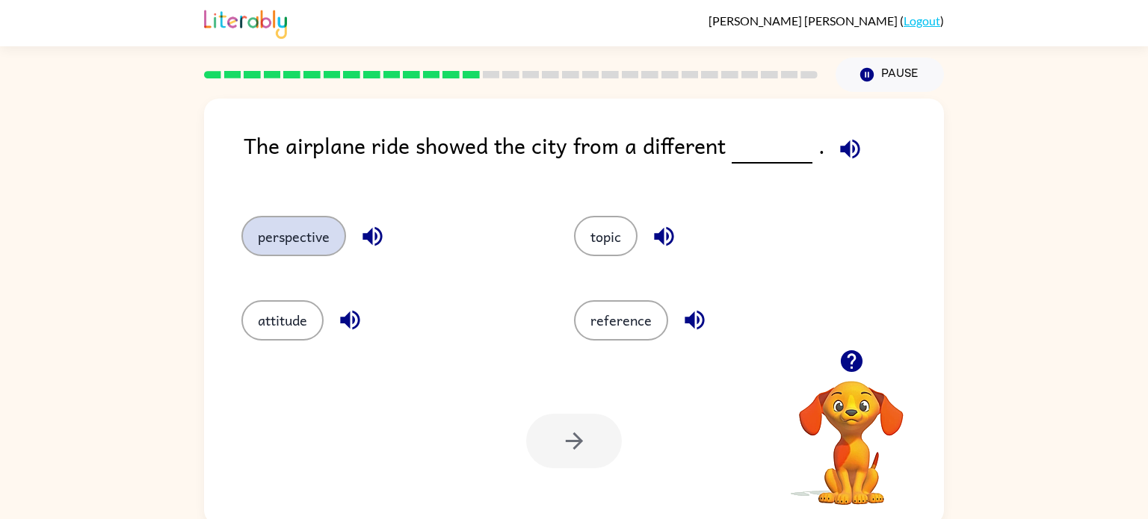
click at [307, 241] on button "perspective" at bounding box center [293, 236] width 105 height 40
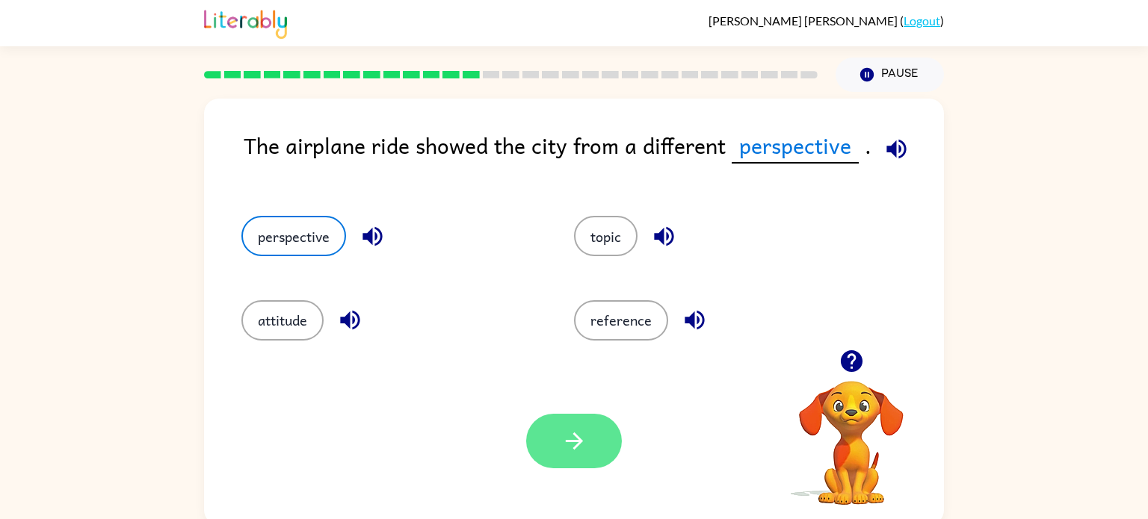
click at [538, 441] on button "button" at bounding box center [574, 441] width 96 height 55
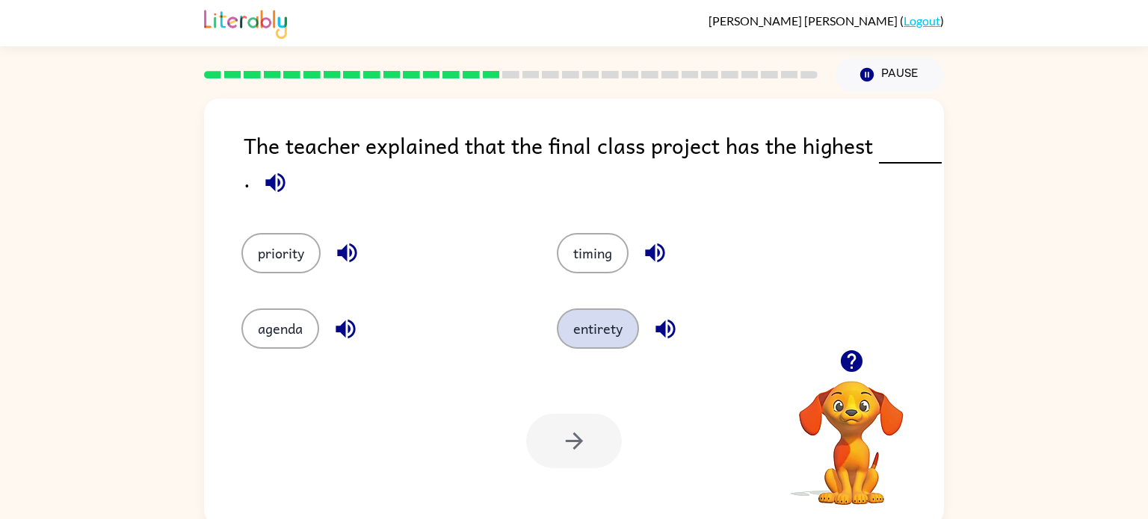
click at [610, 327] on button "entirety" at bounding box center [598, 329] width 82 height 40
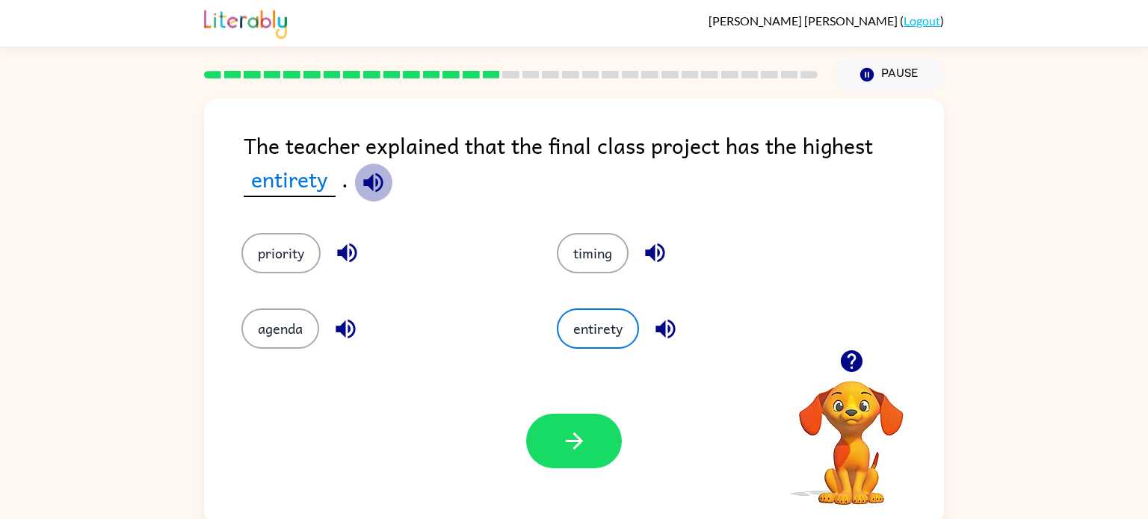
click at [362, 183] on icon "button" at bounding box center [373, 183] width 26 height 26
click at [600, 258] on button "timing" at bounding box center [593, 253] width 72 height 40
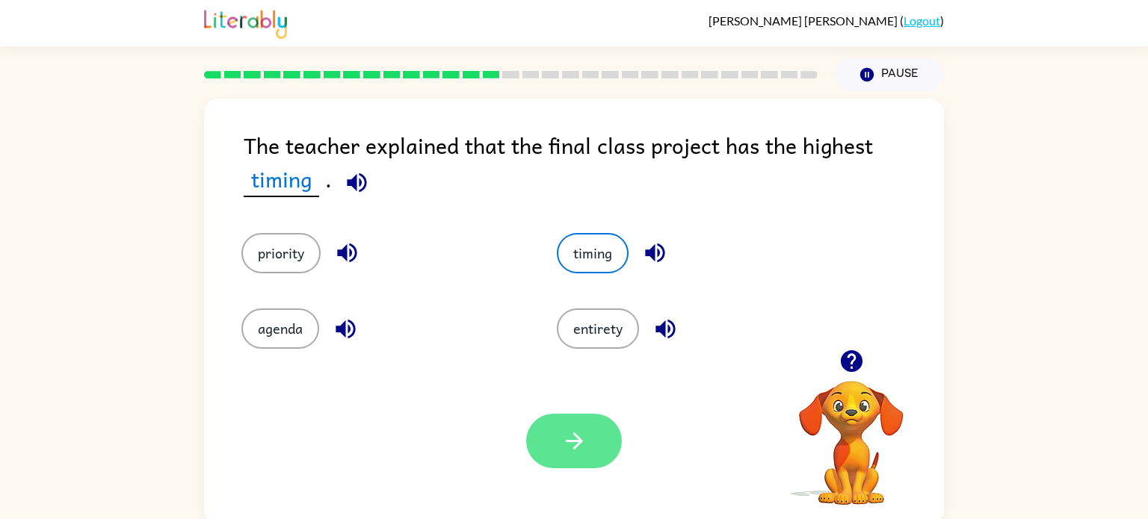
click at [571, 431] on icon "button" at bounding box center [574, 441] width 26 height 26
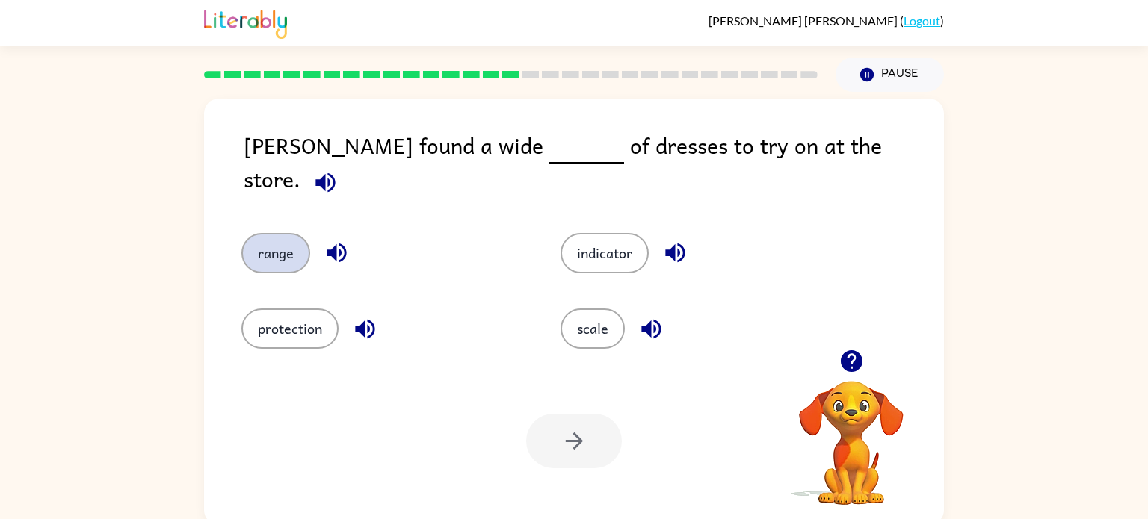
click at [280, 242] on button "range" at bounding box center [275, 253] width 69 height 40
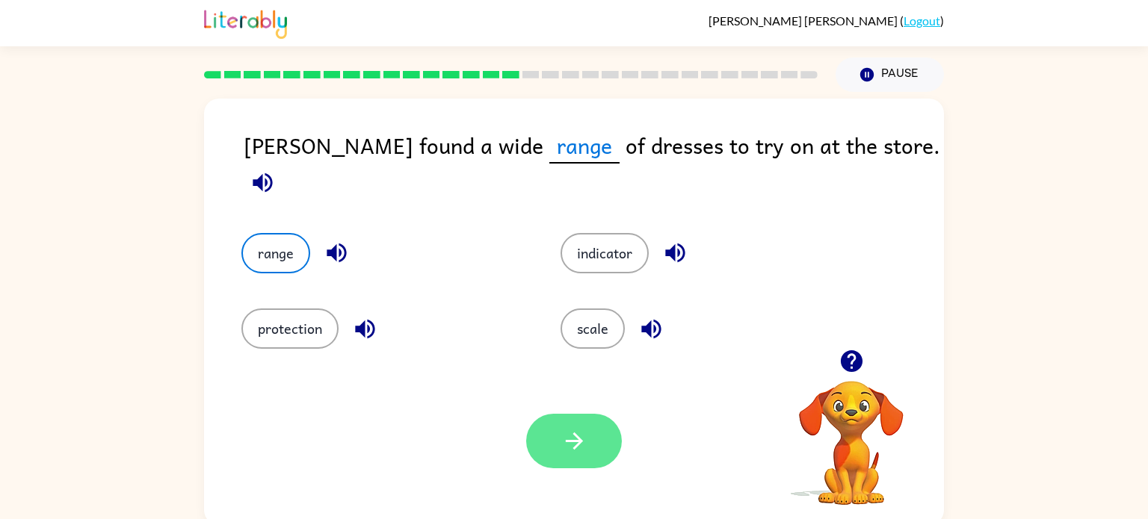
click at [552, 447] on button "button" at bounding box center [574, 441] width 96 height 55
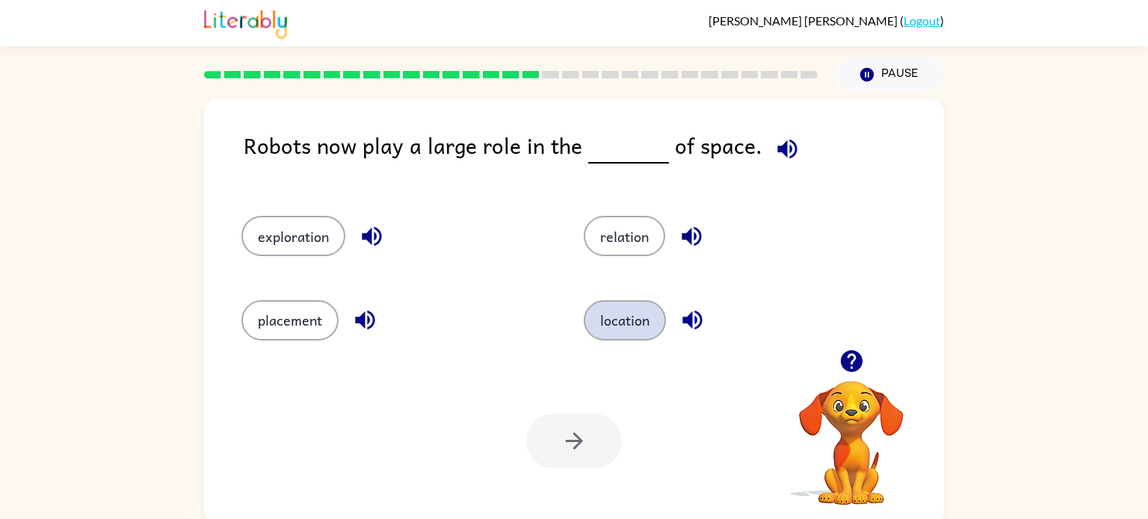
click at [620, 315] on button "location" at bounding box center [625, 320] width 82 height 40
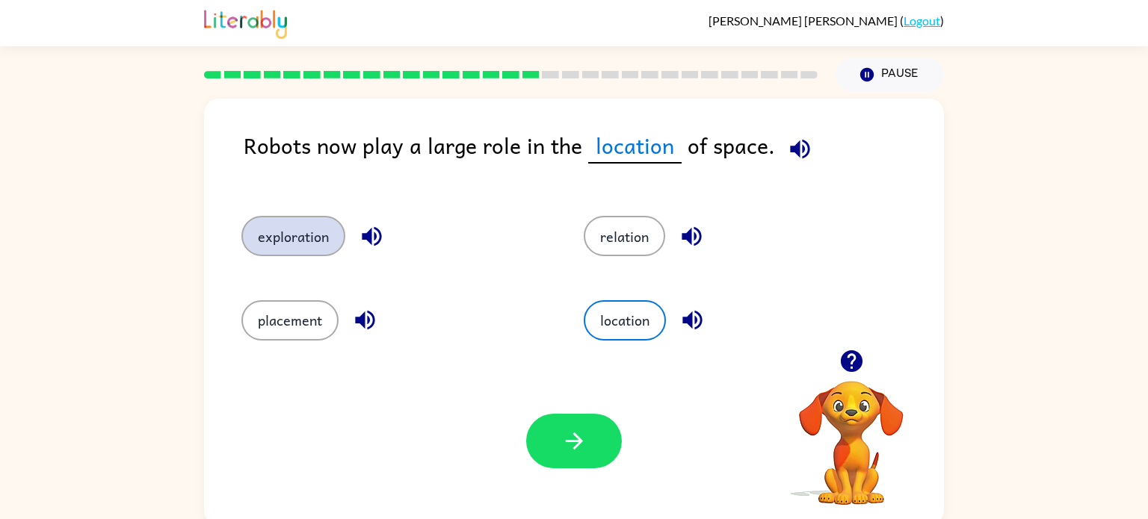
click at [313, 250] on button "exploration" at bounding box center [293, 236] width 104 height 40
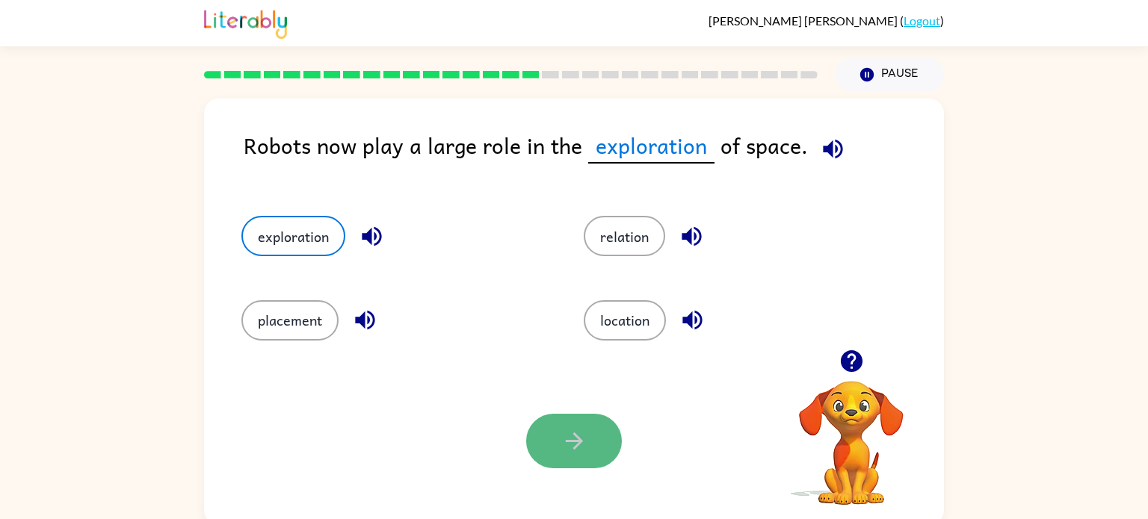
click at [591, 451] on button "button" at bounding box center [574, 441] width 96 height 55
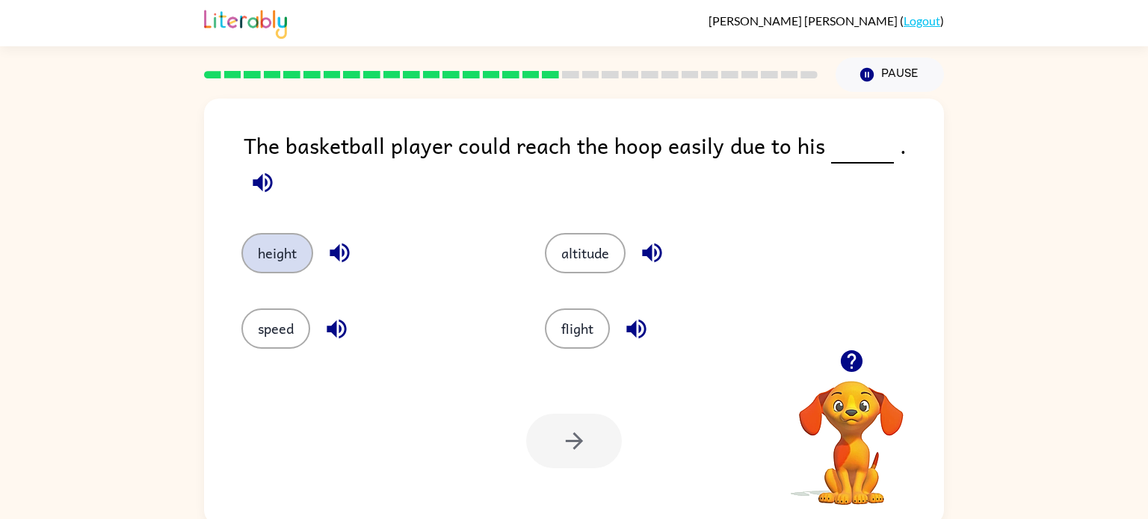
click at [270, 233] on button "height" at bounding box center [277, 253] width 72 height 40
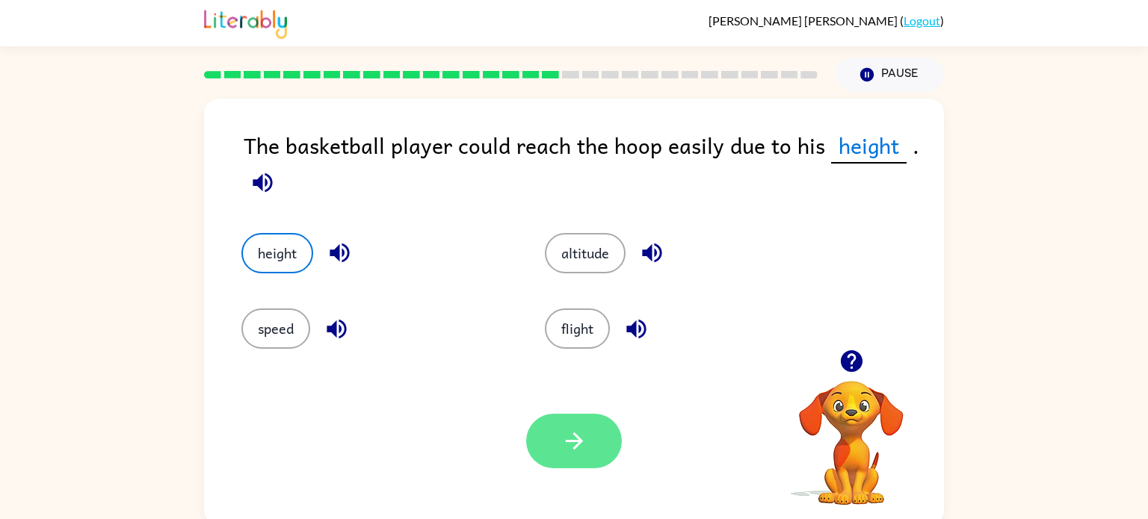
click at [571, 451] on icon "button" at bounding box center [574, 441] width 26 height 26
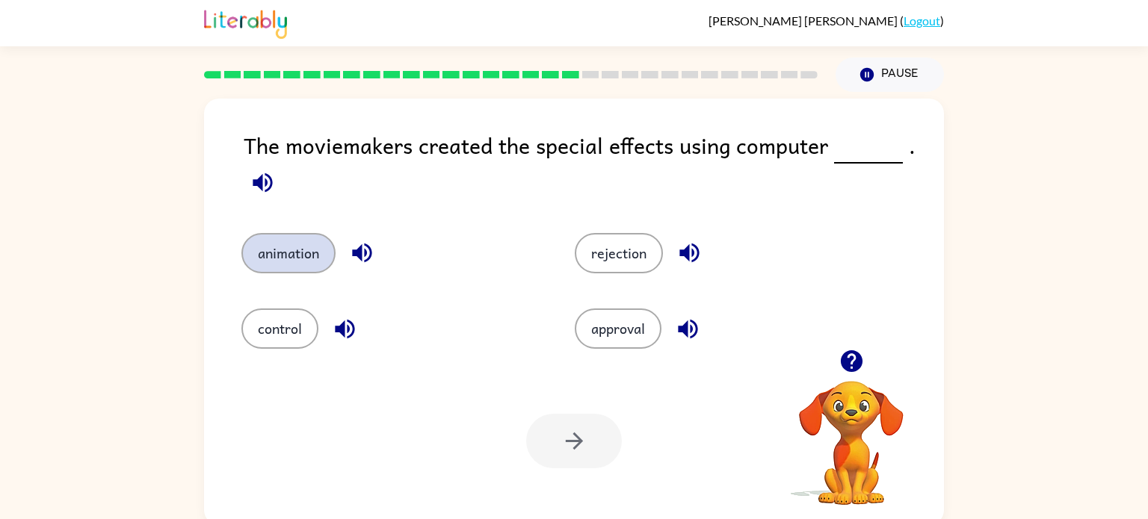
click at [296, 272] on button "animation" at bounding box center [288, 253] width 94 height 40
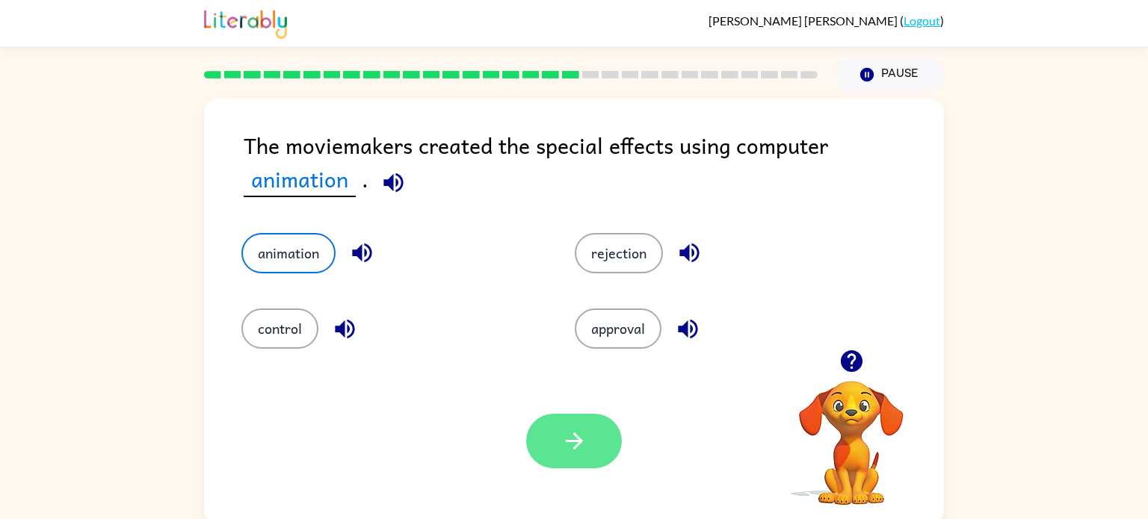
click at [598, 436] on button "button" at bounding box center [574, 441] width 96 height 55
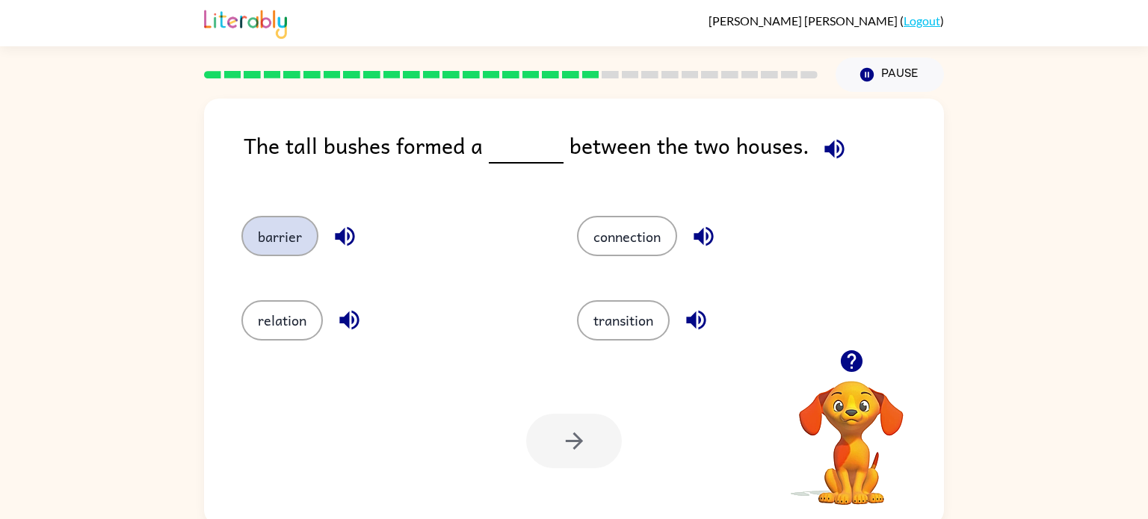
click at [299, 246] on button "barrier" at bounding box center [279, 236] width 77 height 40
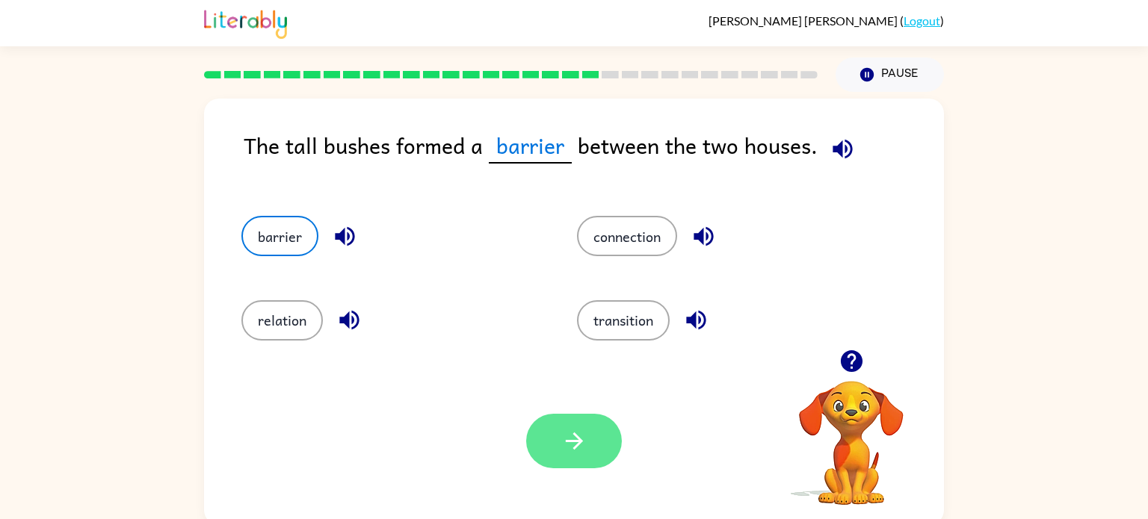
click at [574, 460] on button "button" at bounding box center [574, 441] width 96 height 55
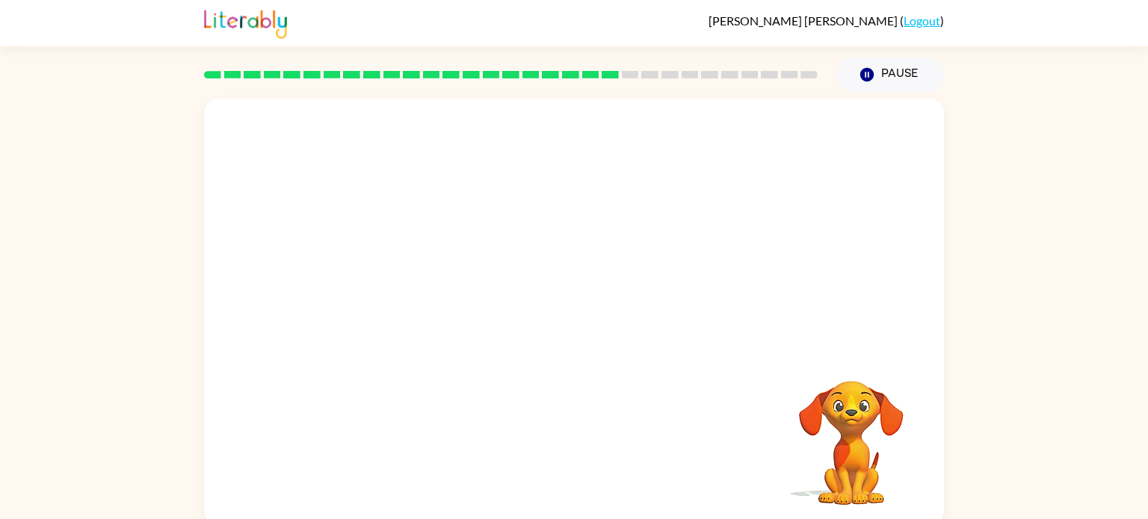
click at [443, 295] on video "Your browser must support playing .mp4 files to use Literably. Please try using…" at bounding box center [574, 224] width 740 height 251
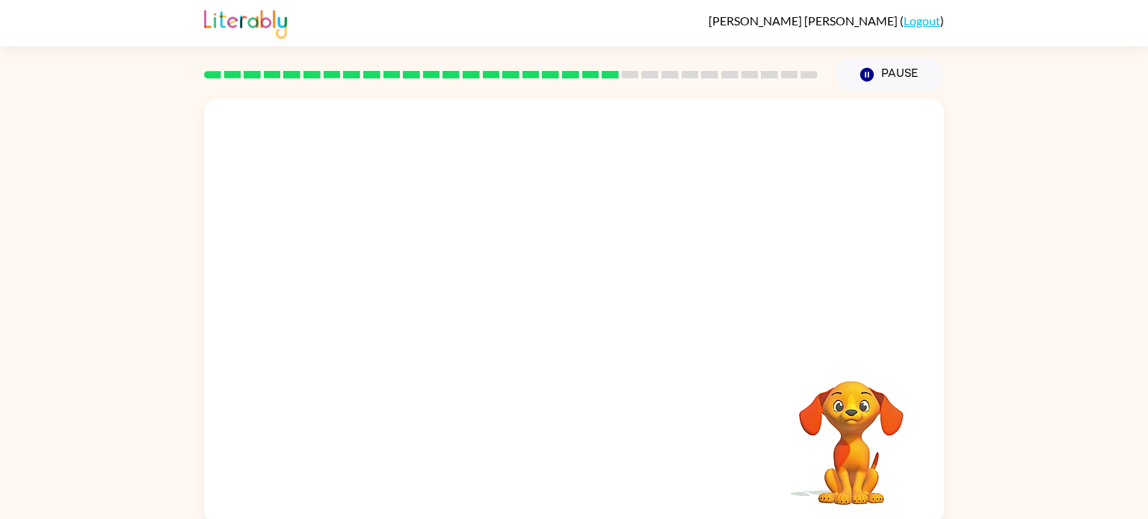
click at [448, 119] on video "Your browser must support playing .mp4 files to use Literably. Please try using…" at bounding box center [574, 224] width 740 height 251
click at [571, 336] on div at bounding box center [574, 319] width 96 height 55
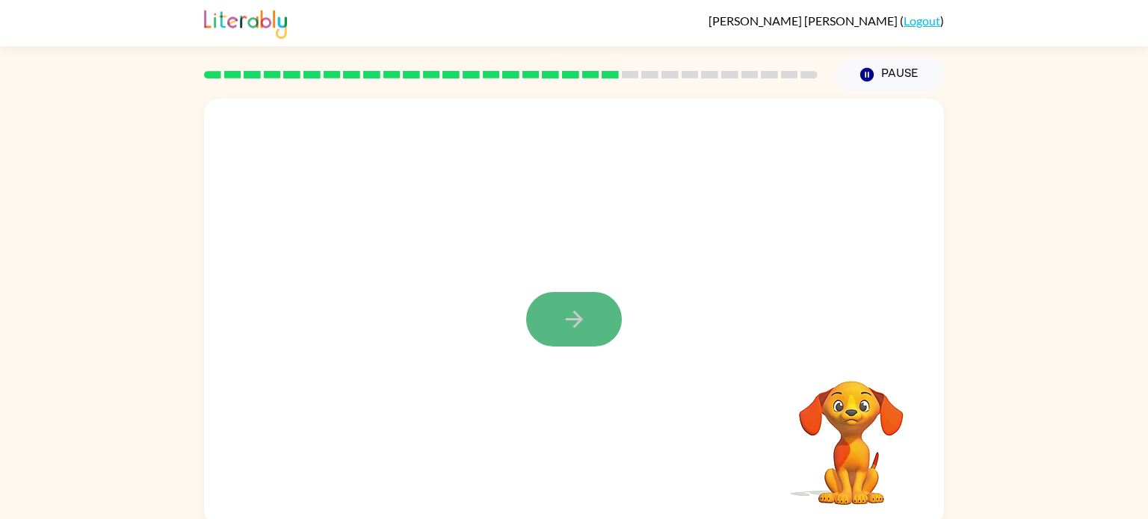
click at [575, 341] on button "button" at bounding box center [574, 319] width 96 height 55
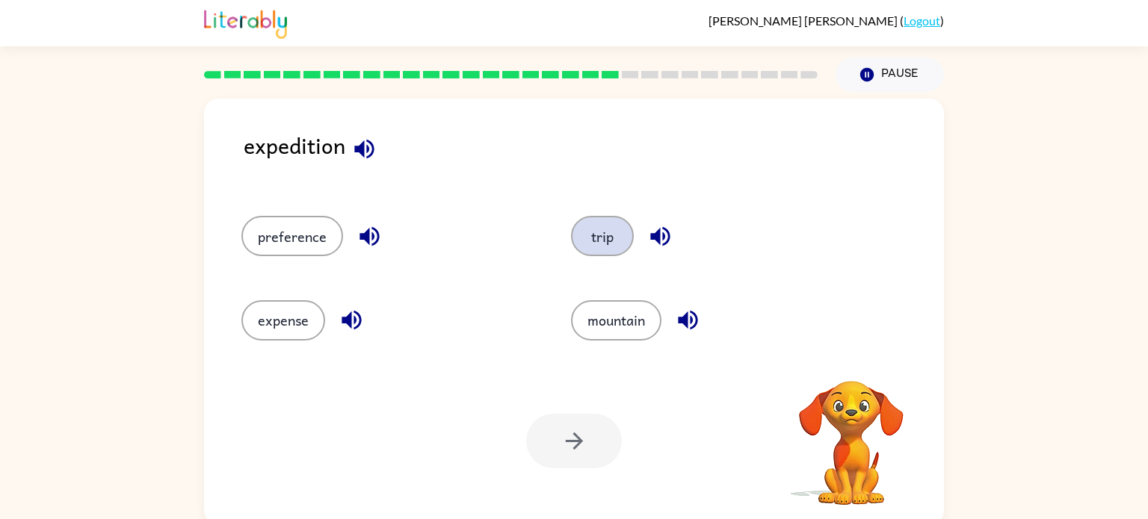
click at [591, 228] on button "trip" at bounding box center [602, 236] width 63 height 40
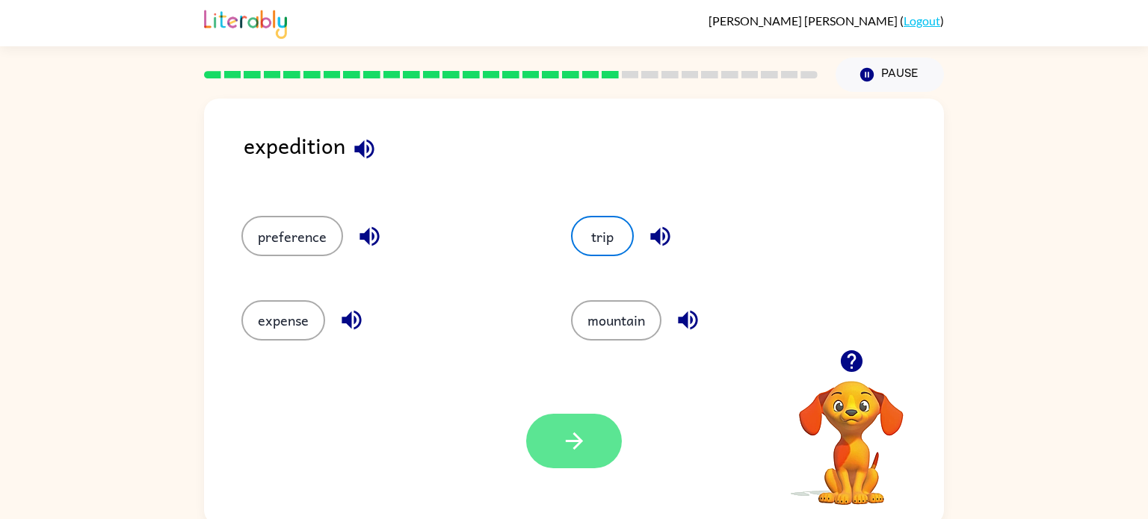
click at [585, 433] on icon "button" at bounding box center [574, 441] width 26 height 26
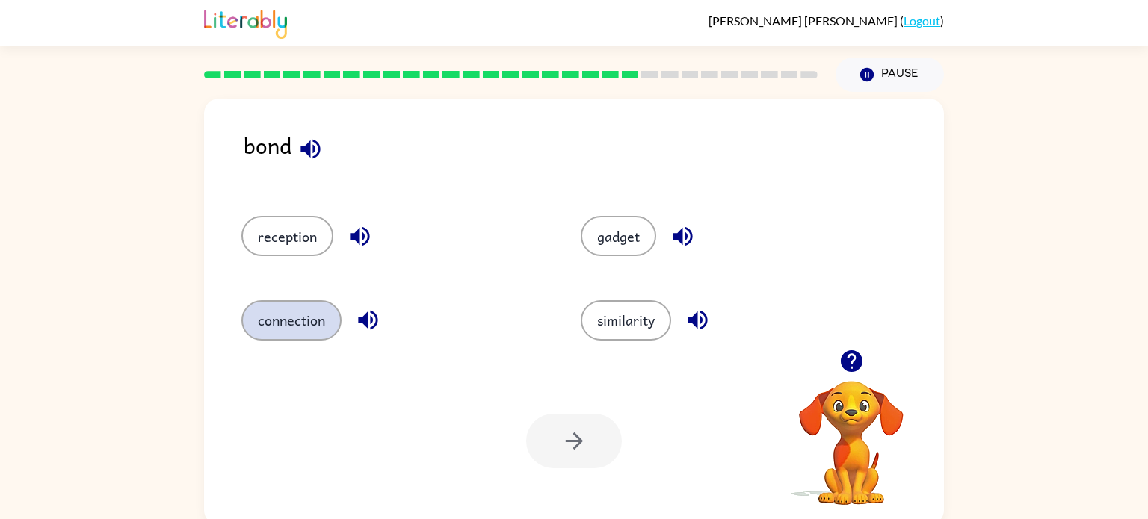
click at [294, 320] on button "connection" at bounding box center [291, 320] width 100 height 40
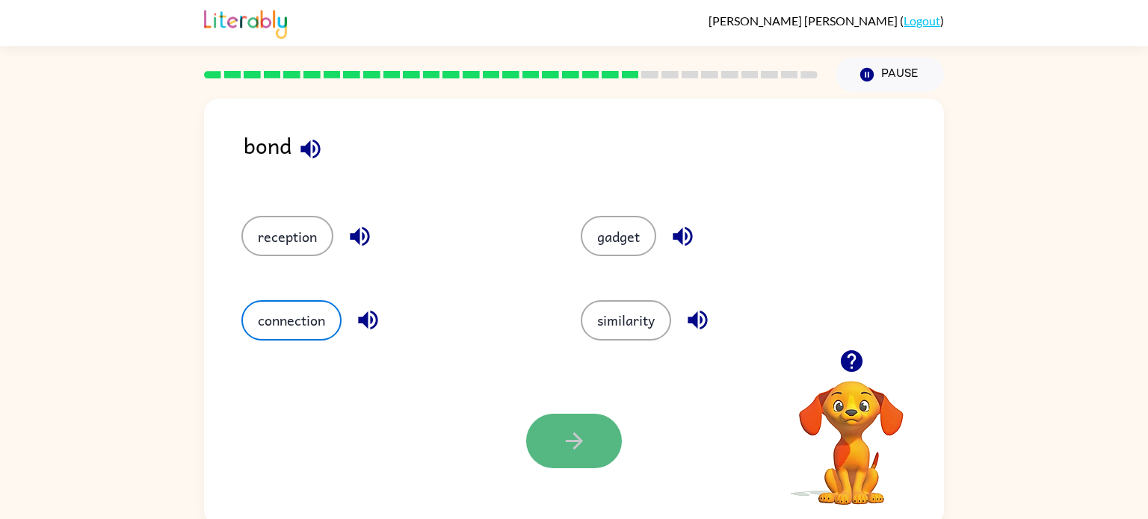
click at [570, 445] on icon "button" at bounding box center [574, 441] width 26 height 26
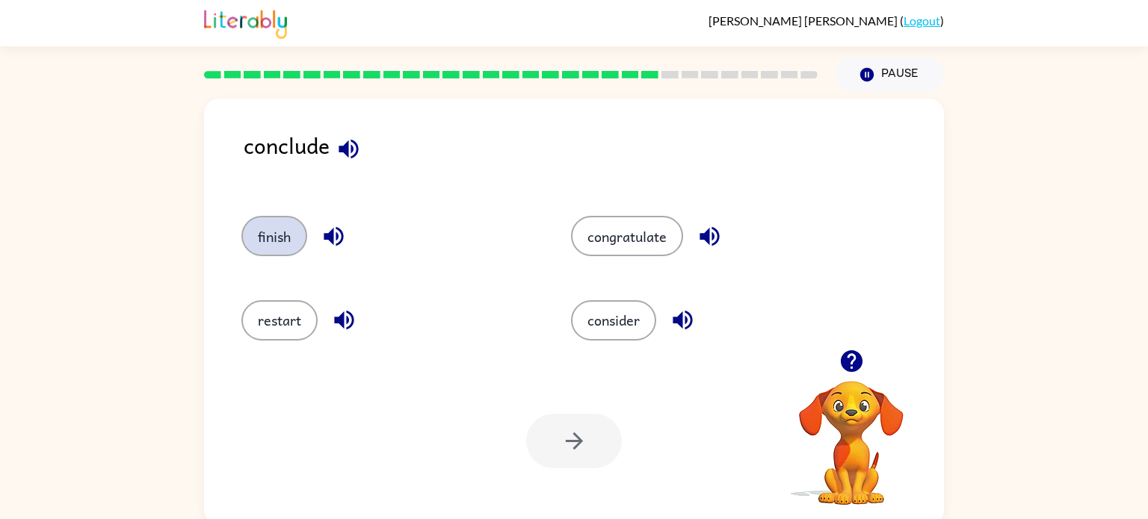
click at [266, 239] on button "finish" at bounding box center [274, 236] width 66 height 40
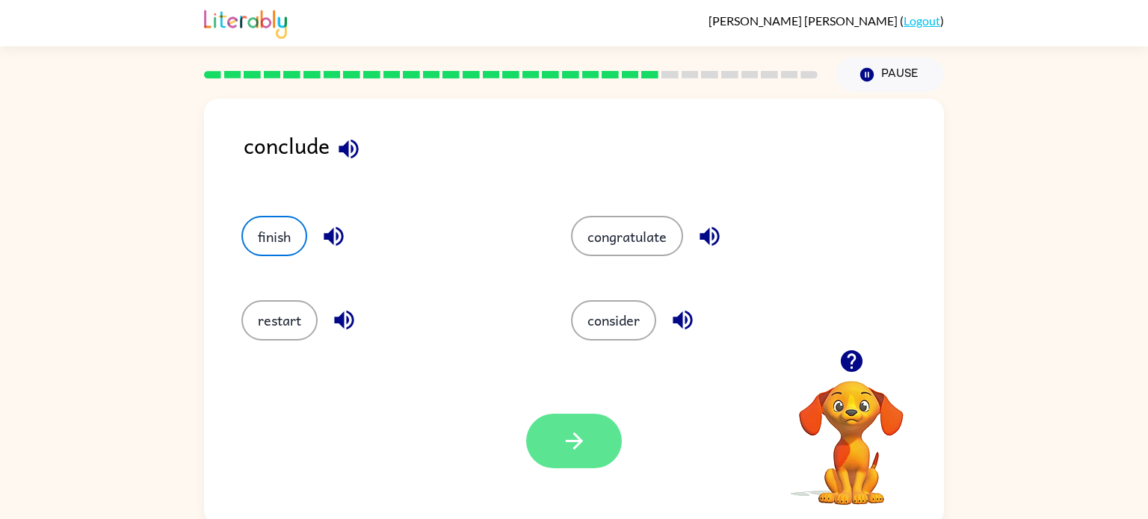
click at [546, 442] on button "button" at bounding box center [574, 441] width 96 height 55
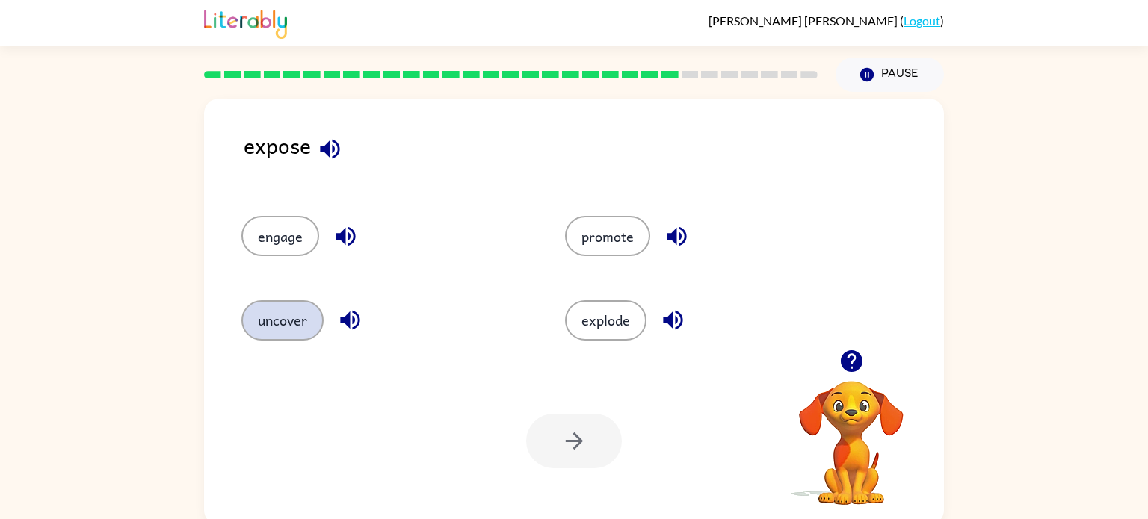
click at [283, 307] on button "uncover" at bounding box center [282, 320] width 82 height 40
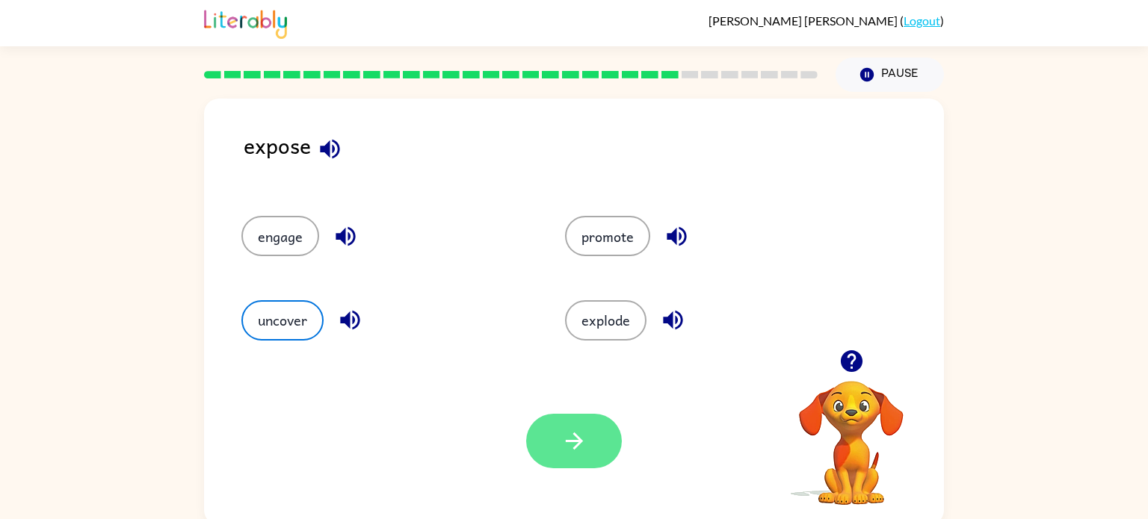
click at [591, 456] on button "button" at bounding box center [574, 441] width 96 height 55
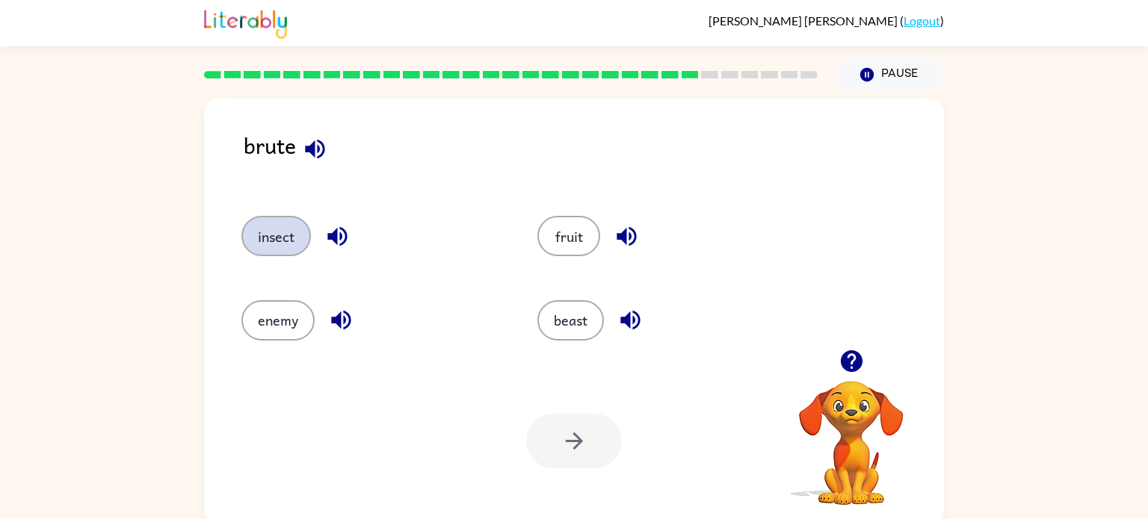
click at [282, 246] on button "insect" at bounding box center [276, 236] width 70 height 40
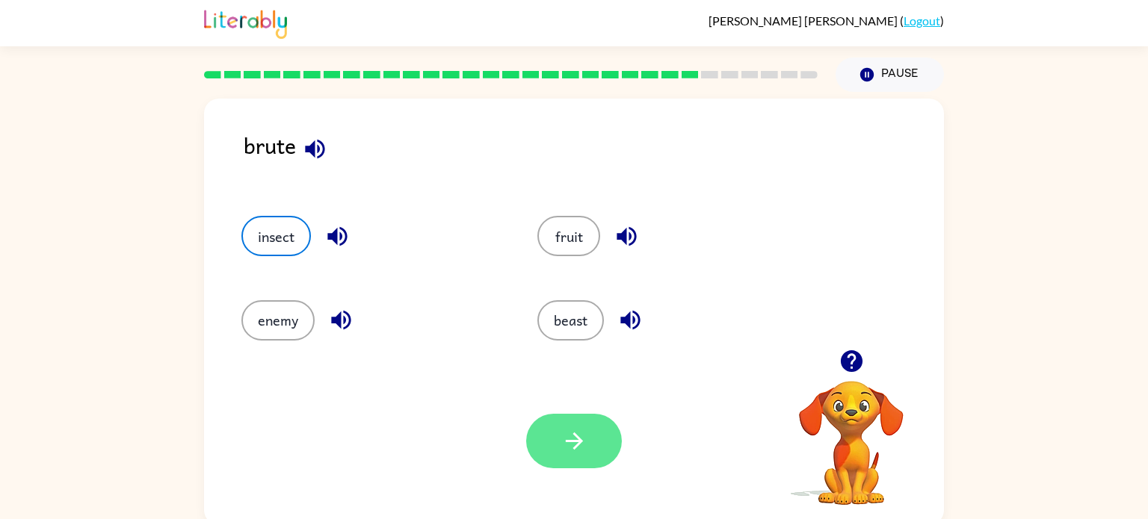
click at [583, 441] on icon "button" at bounding box center [574, 441] width 26 height 26
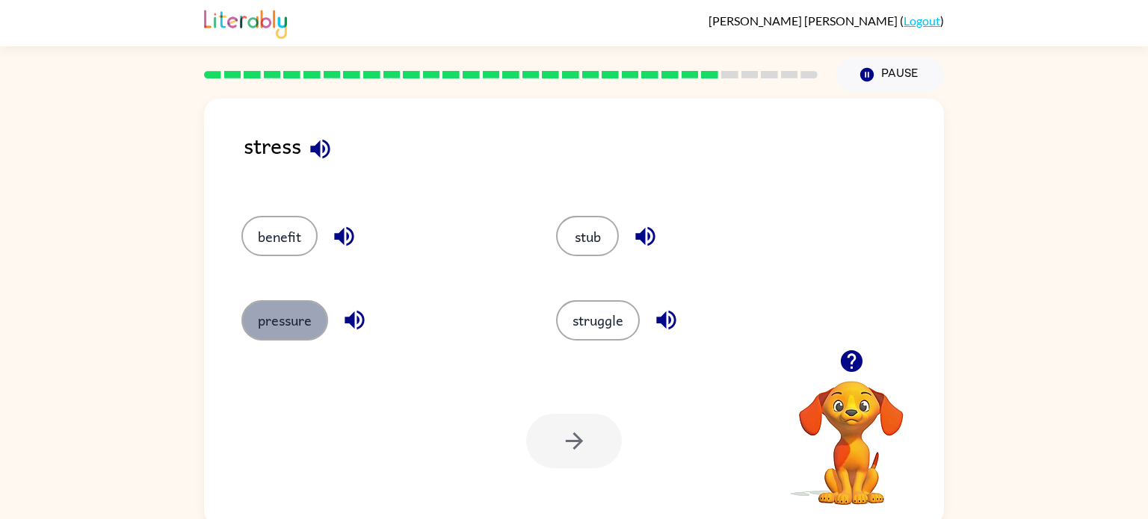
click at [279, 318] on button "pressure" at bounding box center [284, 320] width 87 height 40
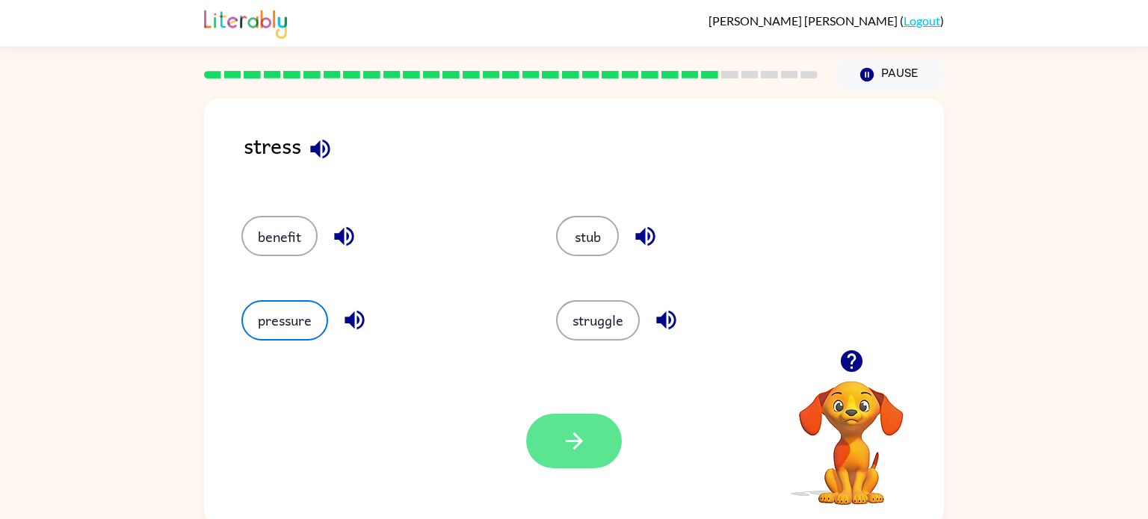
click at [559, 443] on button "button" at bounding box center [574, 441] width 96 height 55
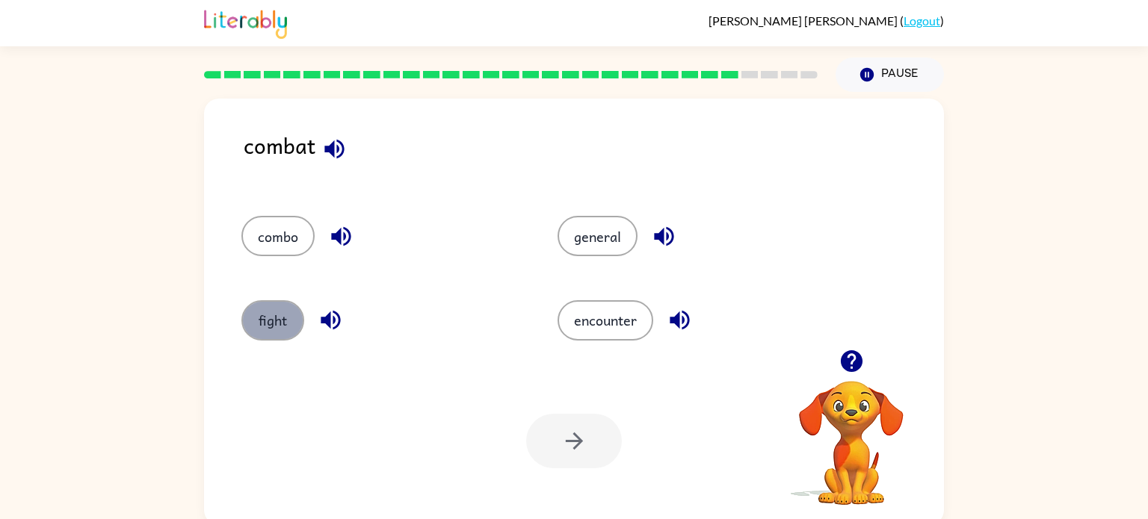
click at [272, 319] on button "fight" at bounding box center [272, 320] width 63 height 40
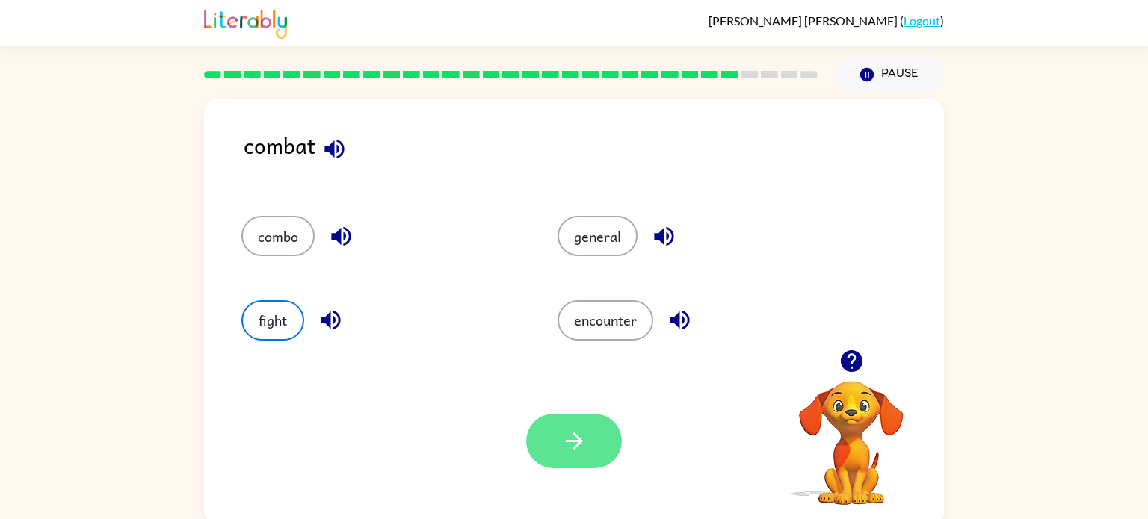
click at [582, 443] on icon "button" at bounding box center [574, 441] width 26 height 26
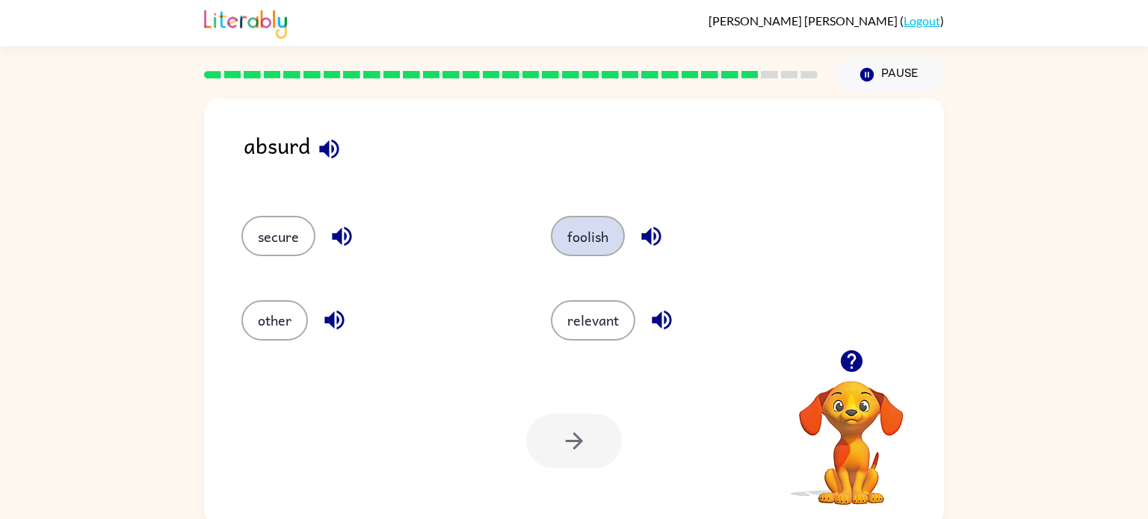
click at [588, 231] on button "foolish" at bounding box center [588, 236] width 74 height 40
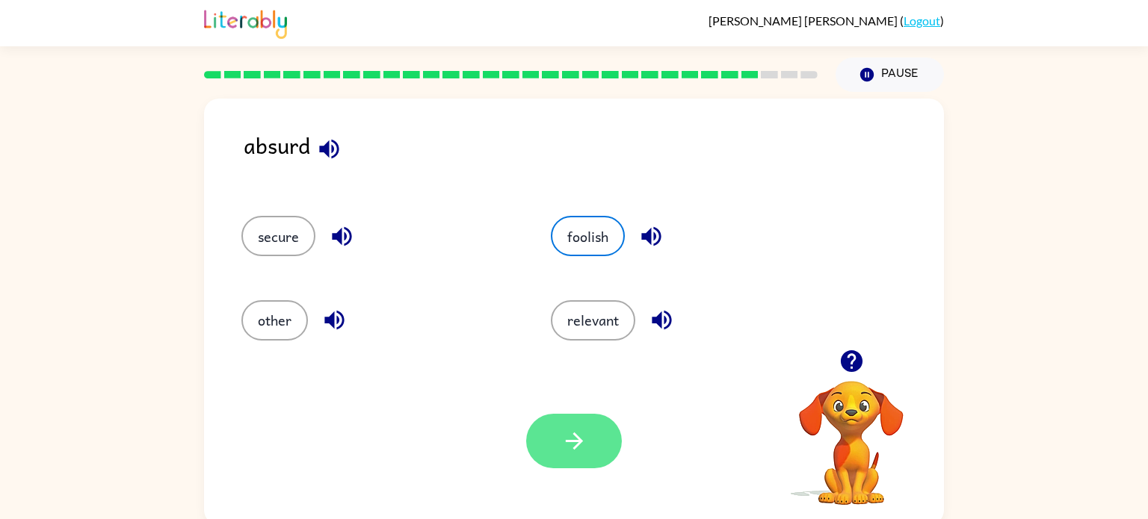
click at [580, 442] on icon "button" at bounding box center [573, 441] width 17 height 17
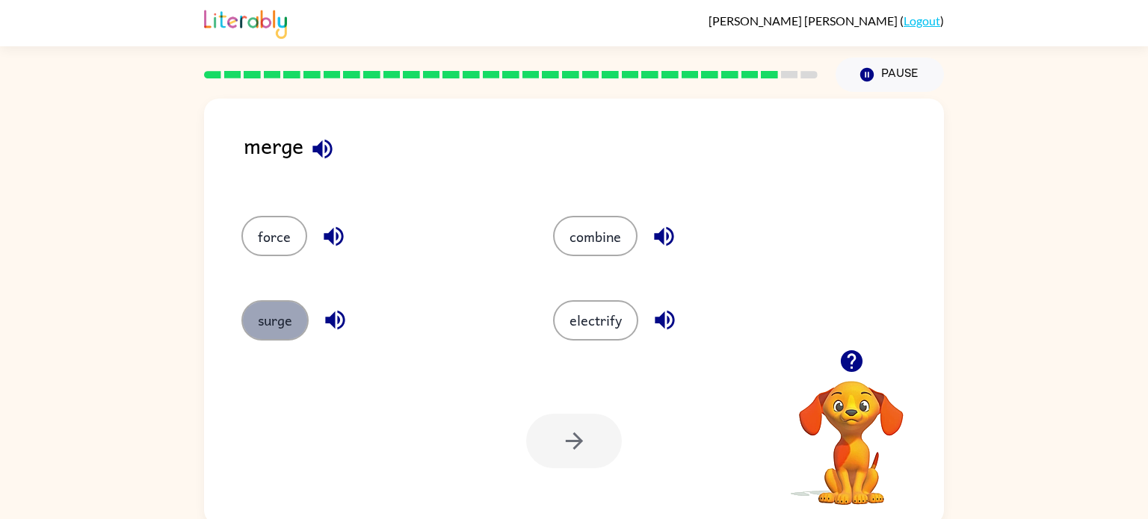
click at [280, 324] on button "surge" at bounding box center [274, 320] width 67 height 40
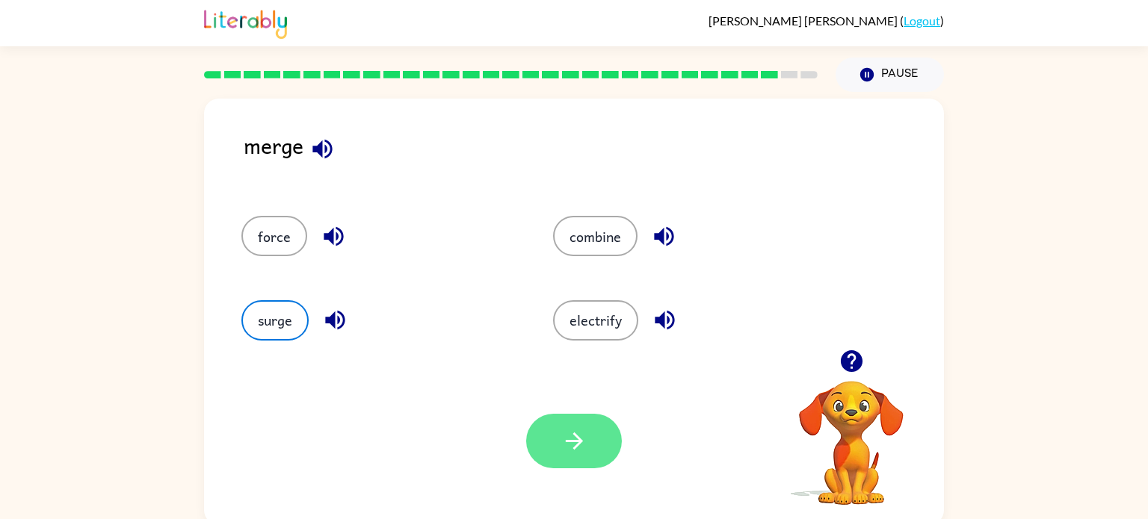
click at [555, 455] on button "button" at bounding box center [574, 441] width 96 height 55
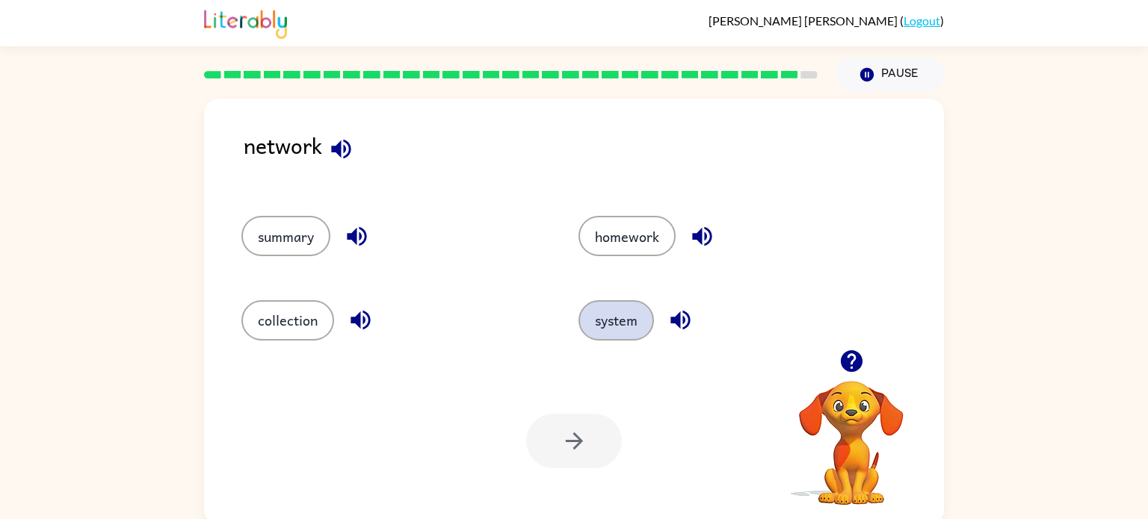
click at [607, 323] on button "system" at bounding box center [615, 320] width 75 height 40
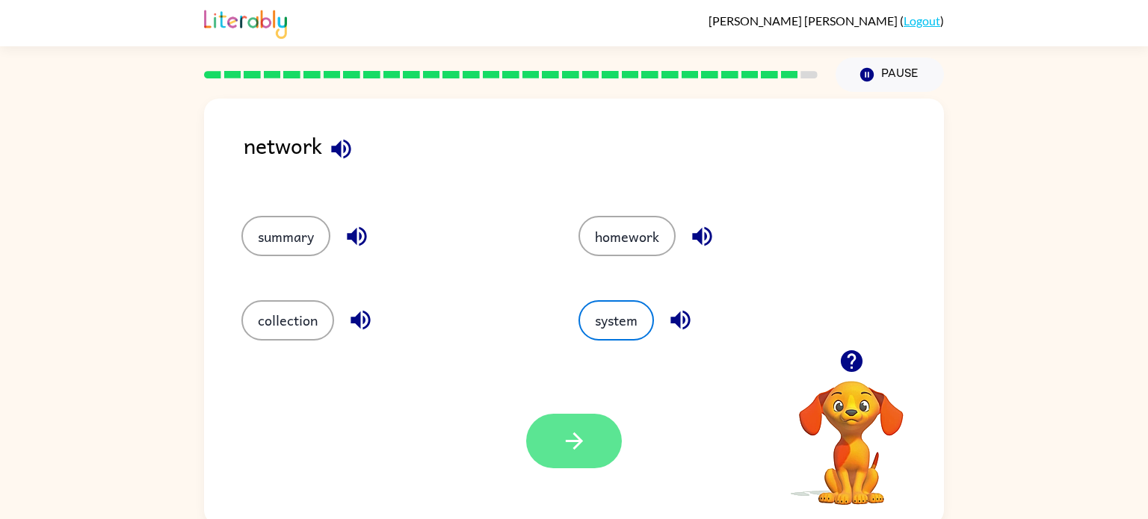
click at [572, 435] on icon "button" at bounding box center [574, 441] width 26 height 26
